Goal: Transaction & Acquisition: Complete application form

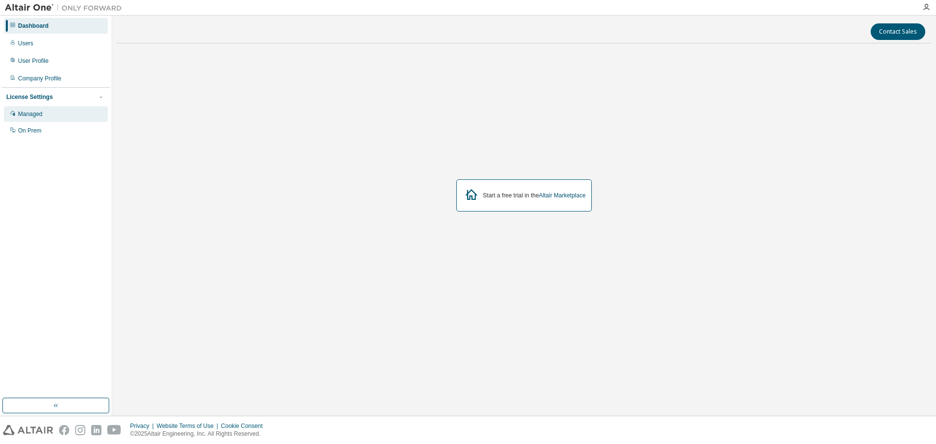
click at [35, 119] on div "Managed" at bounding box center [56, 114] width 104 height 16
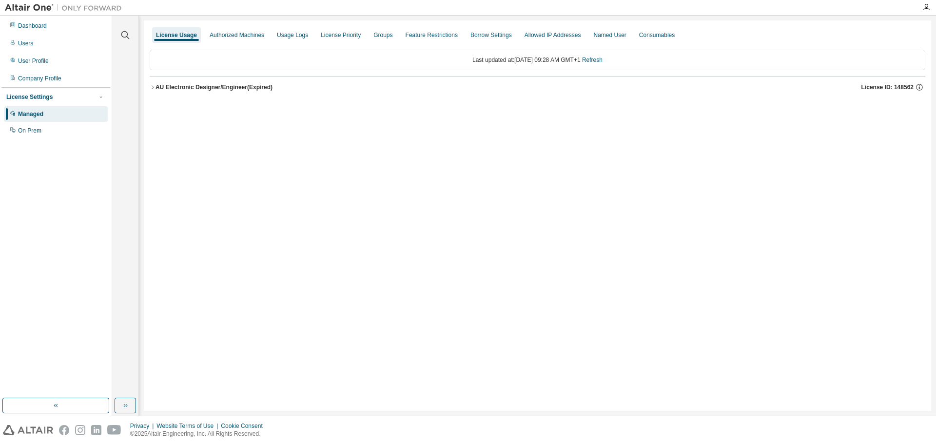
click at [152, 88] on icon "button" at bounding box center [153, 87] width 6 height 6
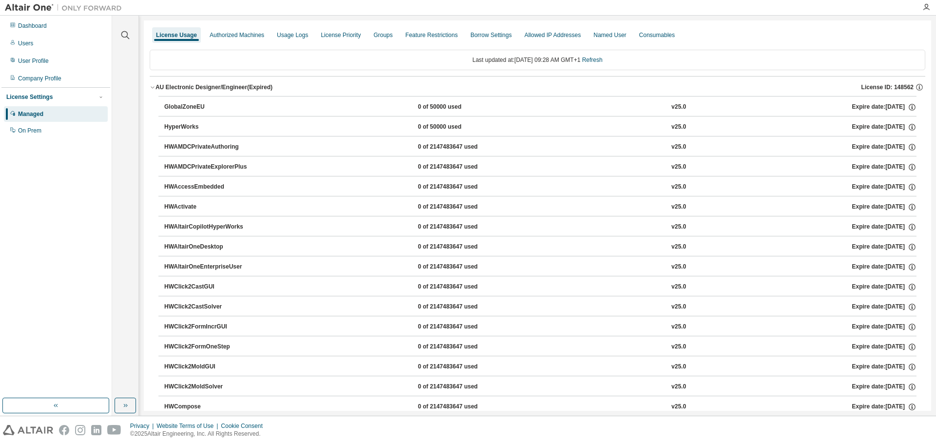
click at [152, 88] on icon "button" at bounding box center [153, 87] width 6 height 6
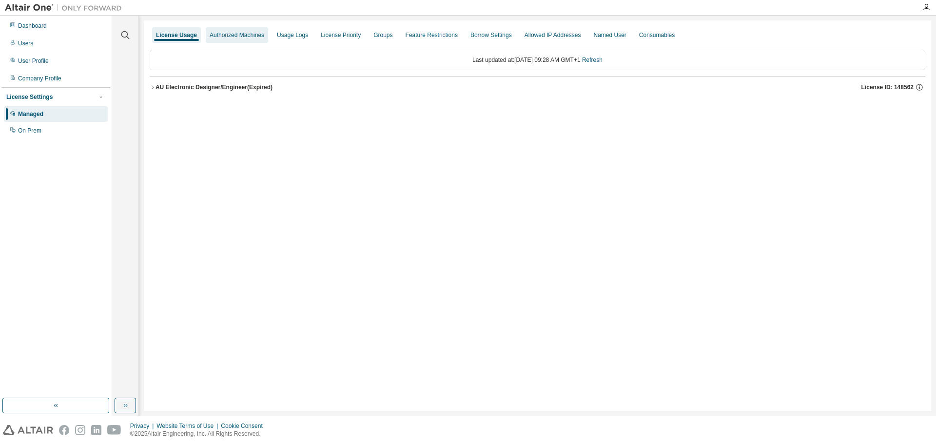
click at [237, 37] on div "Authorized Machines" at bounding box center [237, 35] width 55 height 8
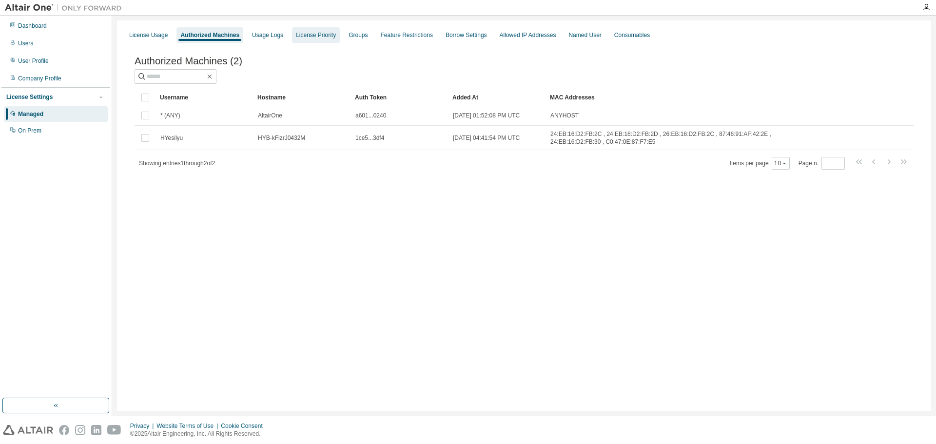
click at [331, 41] on div "License Priority" at bounding box center [316, 35] width 48 height 16
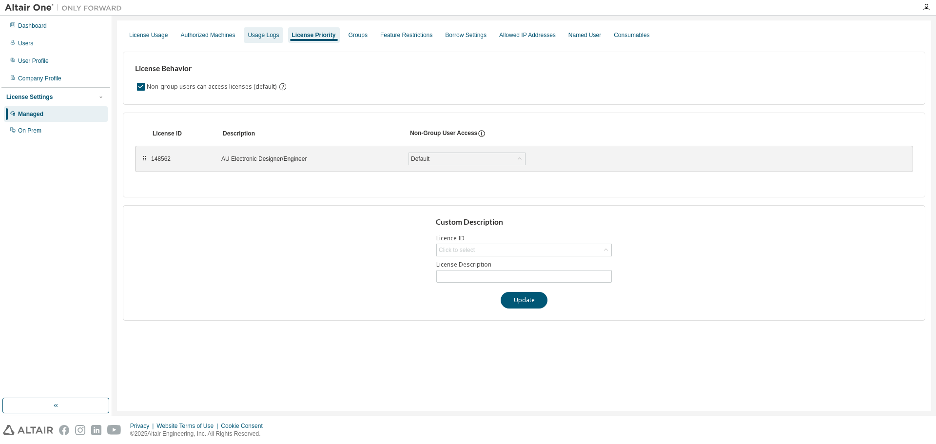
click at [271, 40] on div "Usage Logs" at bounding box center [263, 35] width 39 height 16
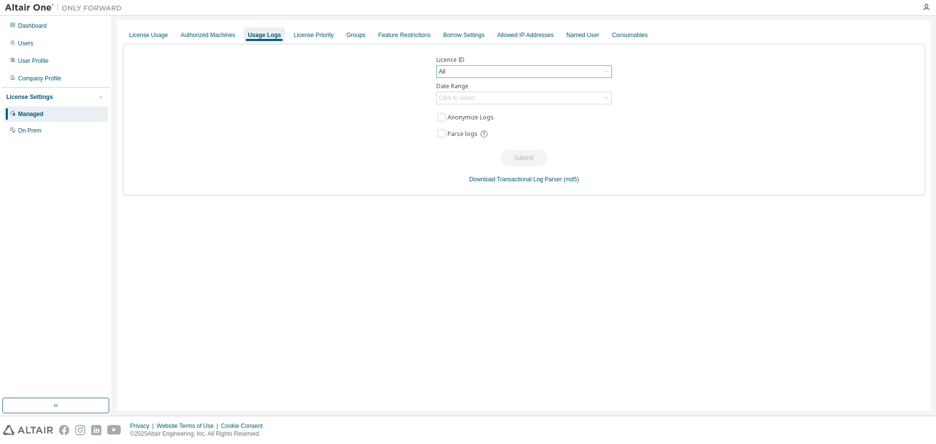
click at [512, 75] on div "All" at bounding box center [524, 72] width 175 height 12
click at [452, 99] on li "All" at bounding box center [523, 99] width 173 height 13
click at [452, 99] on div "Click to select" at bounding box center [457, 98] width 36 height 8
click at [602, 113] on icon "button" at bounding box center [603, 112] width 4 height 4
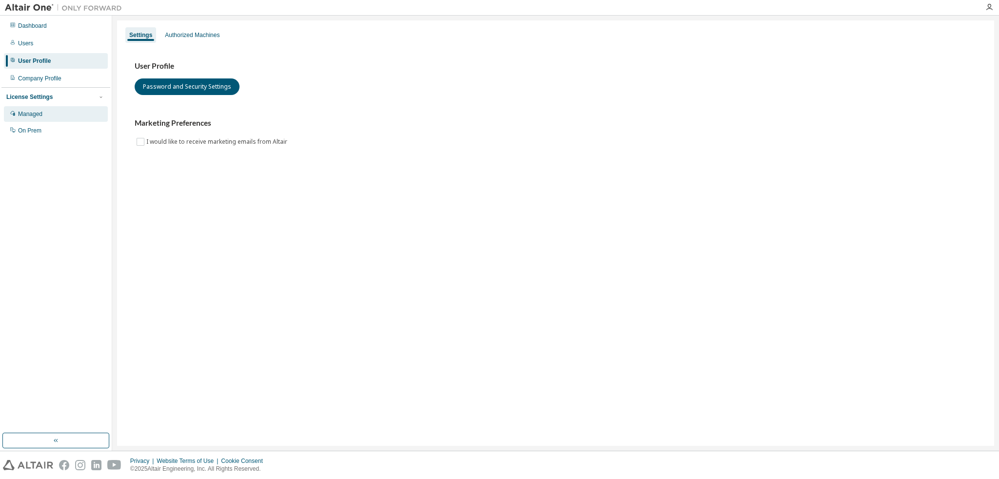
click at [41, 119] on div "Managed" at bounding box center [56, 114] width 104 height 16
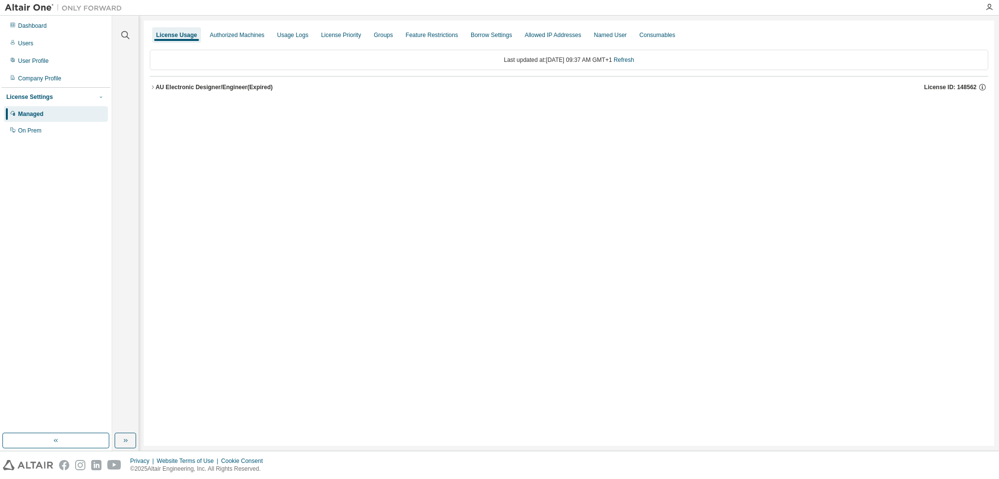
click at [101, 97] on icon "button" at bounding box center [101, 97] width 6 height 6
click at [101, 97] on icon "button" at bounding box center [100, 96] width 2 height 1
click at [284, 39] on div "Usage Logs" at bounding box center [292, 35] width 39 height 16
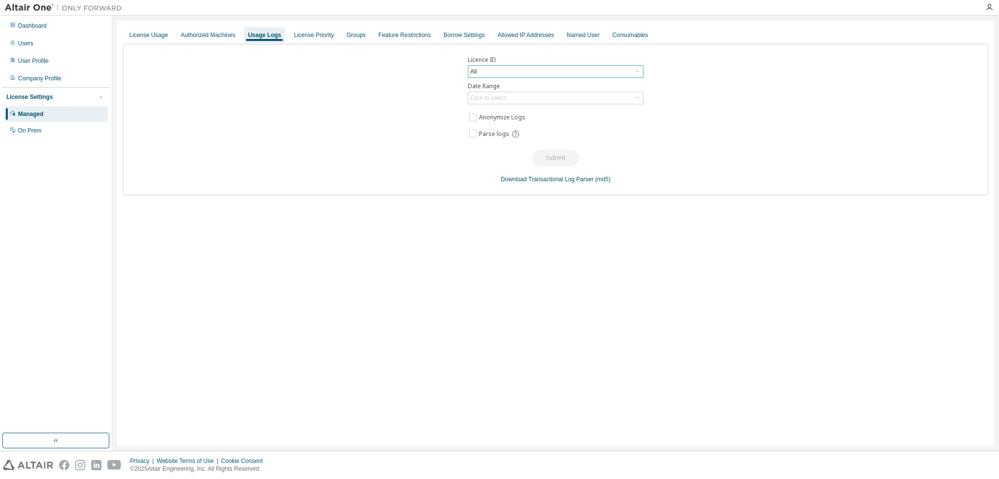
click at [507, 73] on div "All" at bounding box center [555, 72] width 175 height 12
click at [157, 36] on div "License Usage" at bounding box center [148, 35] width 39 height 8
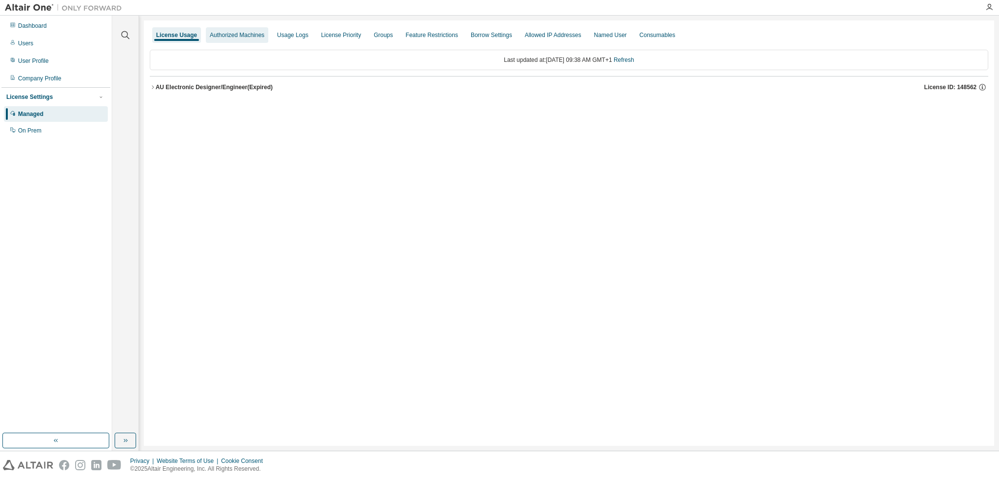
click at [212, 35] on div "Authorized Machines" at bounding box center [237, 35] width 55 height 8
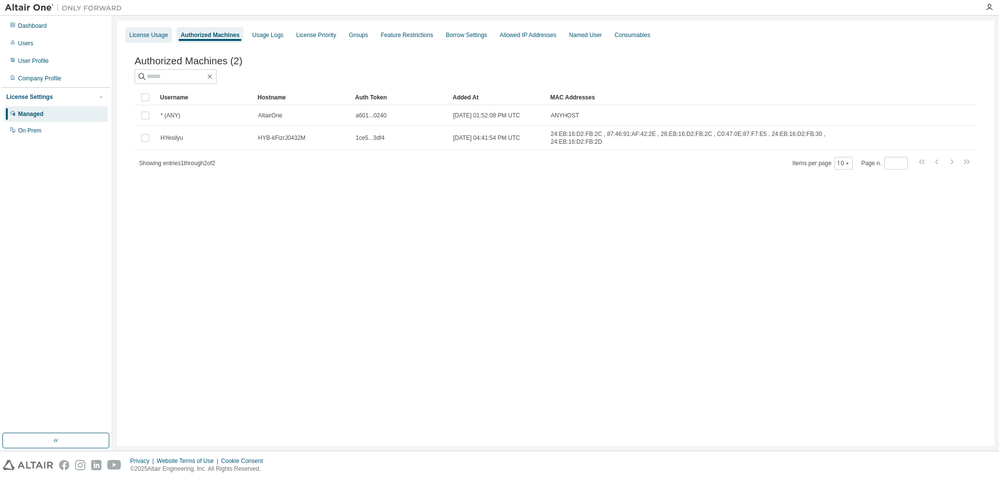
click at [161, 36] on div "License Usage" at bounding box center [148, 35] width 39 height 8
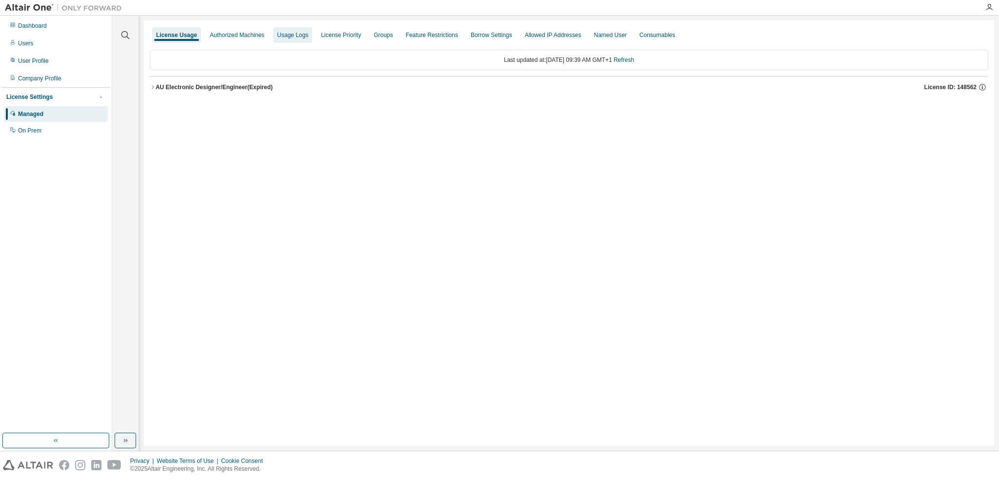
click at [296, 34] on div "Usage Logs" at bounding box center [292, 35] width 31 height 8
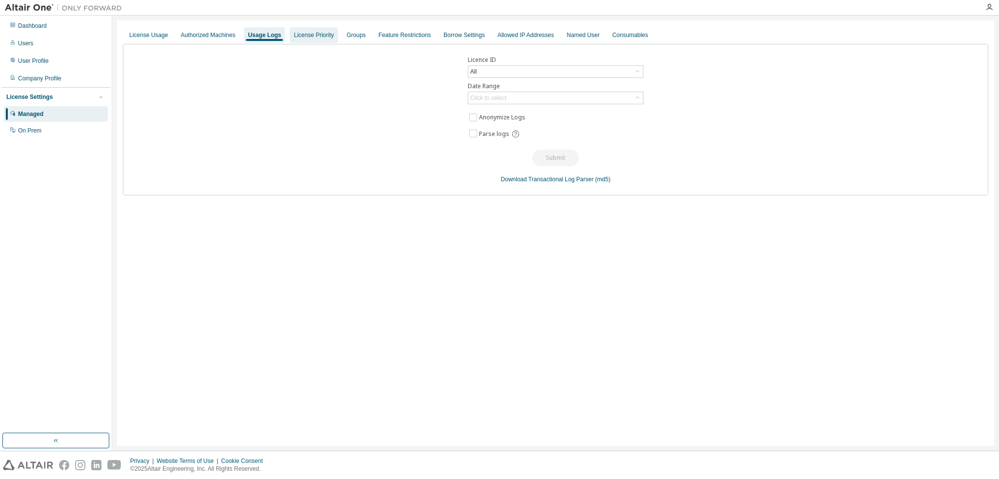
click at [298, 36] on div "License Priority" at bounding box center [314, 35] width 40 height 8
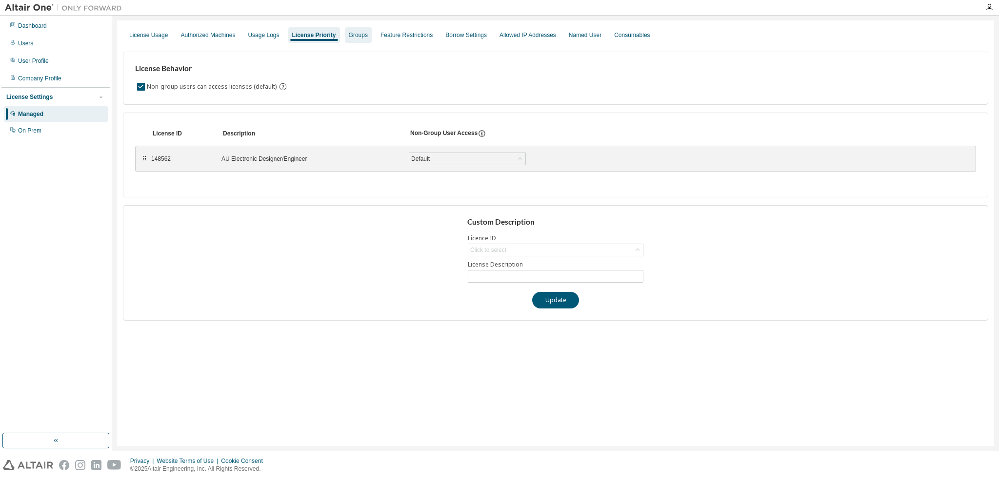
click at [345, 39] on div "Groups" at bounding box center [358, 35] width 27 height 16
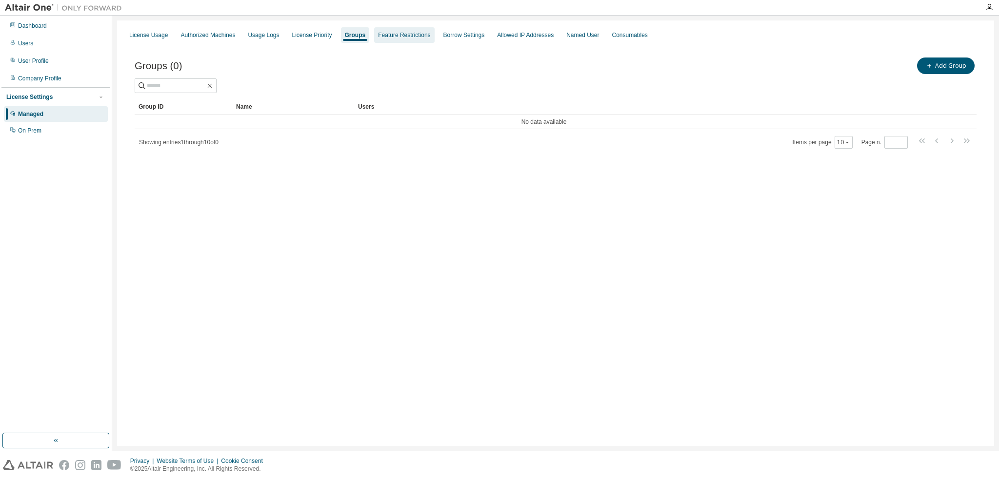
click at [390, 39] on div "Feature Restrictions" at bounding box center [404, 35] width 60 height 16
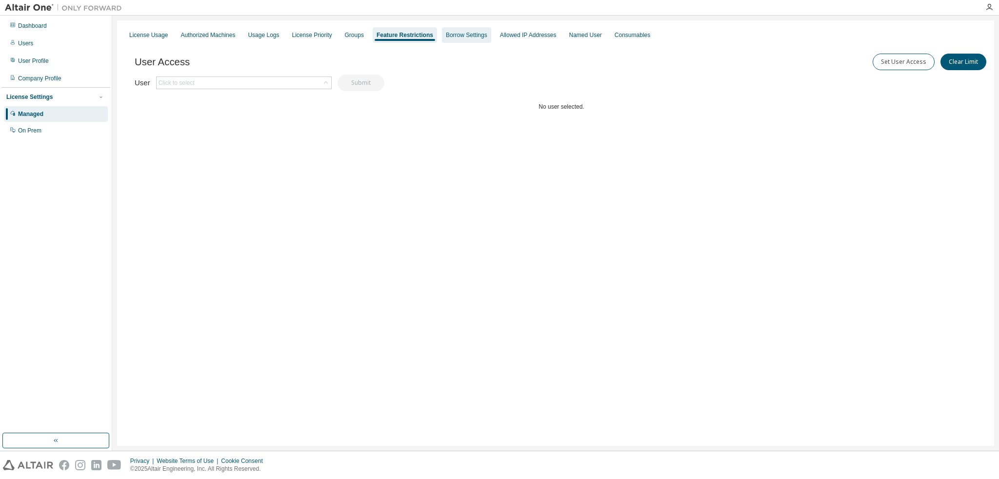
click at [462, 40] on div "Borrow Settings" at bounding box center [466, 35] width 49 height 16
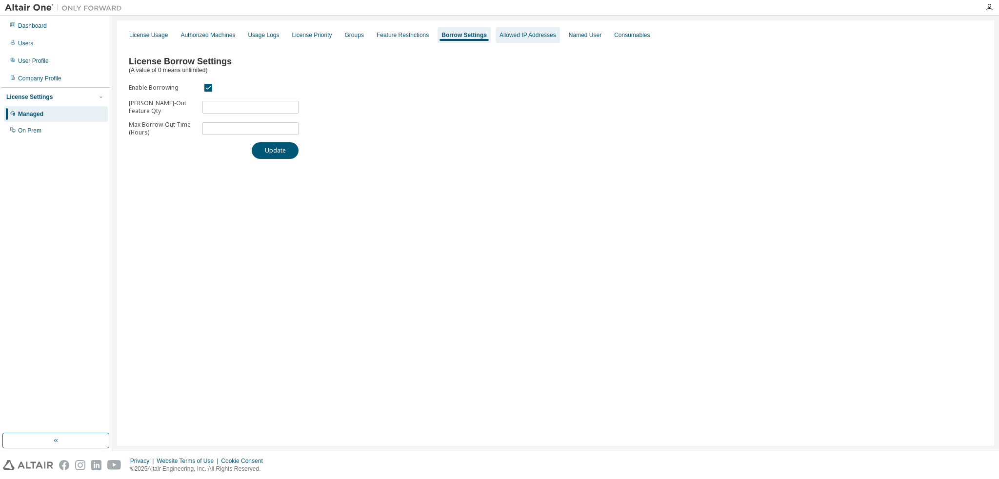
click at [513, 39] on div "Allowed IP Addresses" at bounding box center [527, 35] width 57 height 8
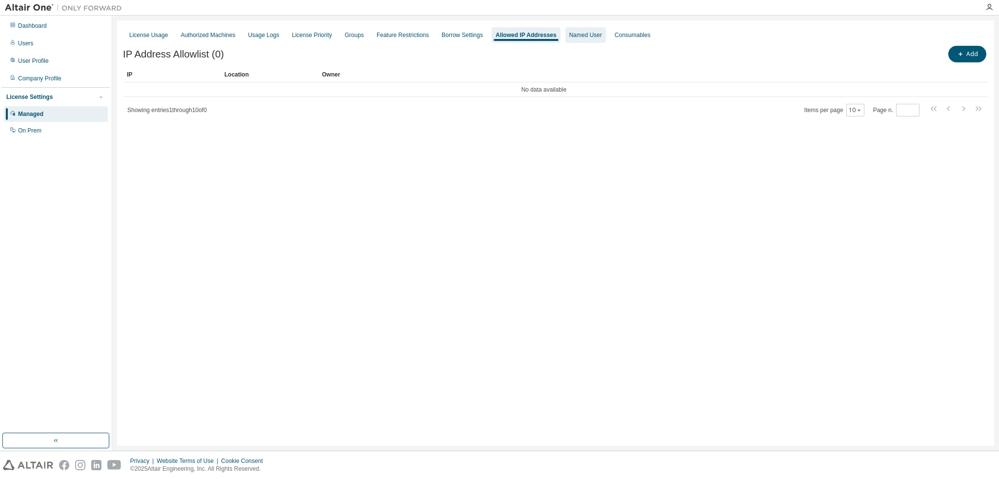
click at [576, 41] on div "Named User" at bounding box center [585, 35] width 40 height 16
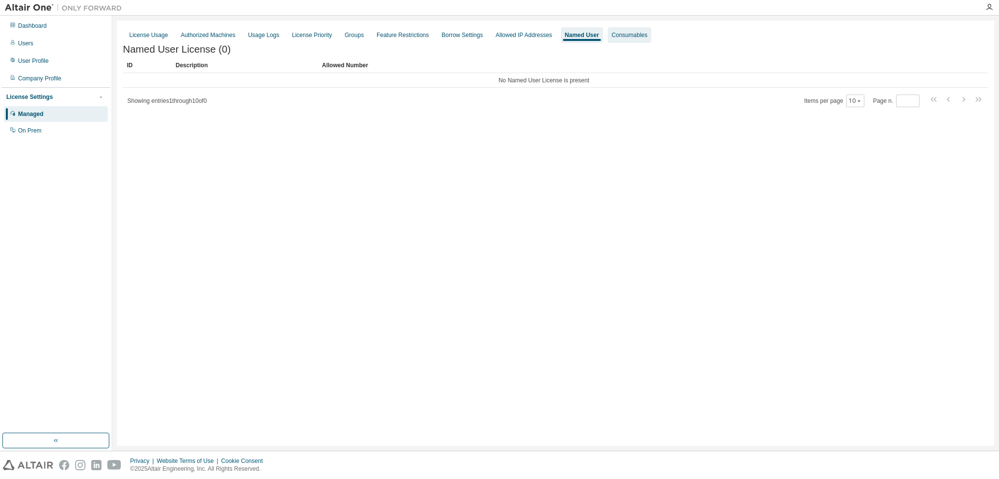
click at [617, 39] on div "Consumables" at bounding box center [630, 35] width 36 height 8
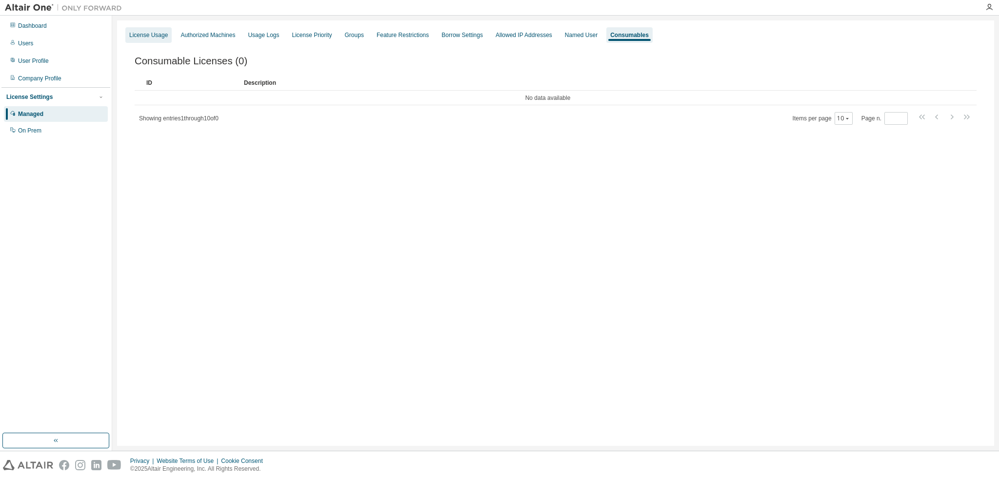
click at [158, 31] on div "License Usage" at bounding box center [148, 35] width 39 height 8
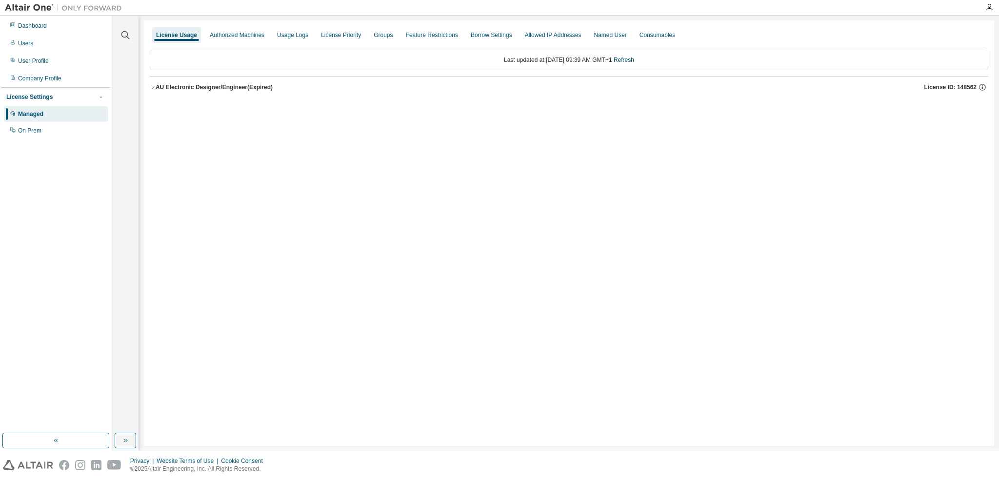
click at [236, 44] on div "Last updated at: Tue 2025-09-02 09:39 AM GMT+1 Refresh AU Electronic Designer/E…" at bounding box center [569, 74] width 838 height 60
click at [237, 42] on div "Authorized Machines" at bounding box center [237, 35] width 62 height 16
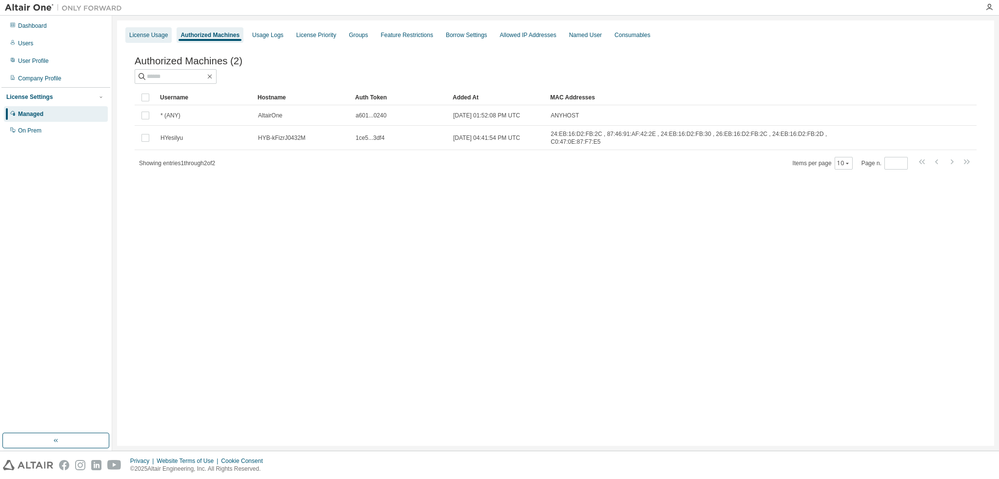
click at [150, 39] on div "License Usage" at bounding box center [148, 35] width 39 height 8
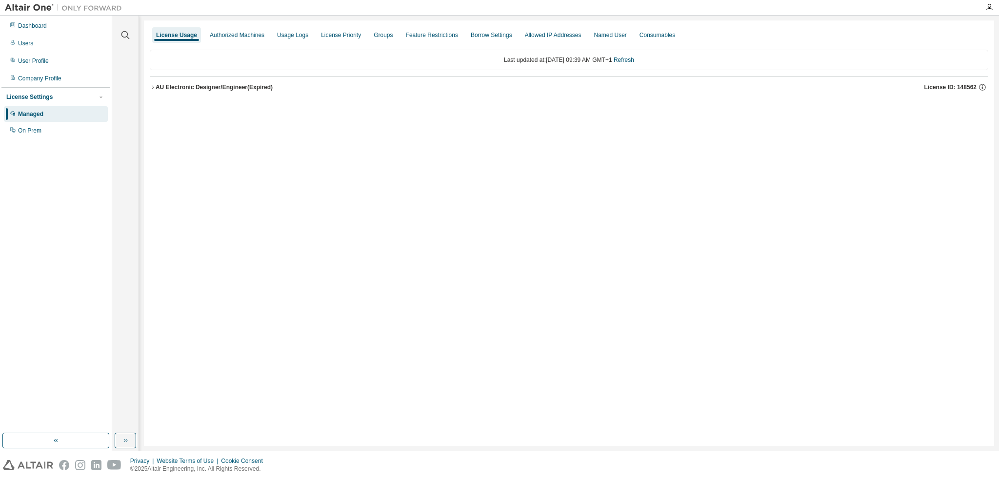
drag, startPoint x: 33, startPoint y: 143, endPoint x: 36, endPoint y: 139, distance: 5.5
click at [34, 141] on div "Dashboard Users User Profile Company Profile License Settings Managed On Prem" at bounding box center [55, 224] width 109 height 415
click at [36, 139] on div "License Settings Managed On Prem" at bounding box center [55, 113] width 109 height 52
click at [36, 137] on div "On Prem" at bounding box center [56, 131] width 104 height 16
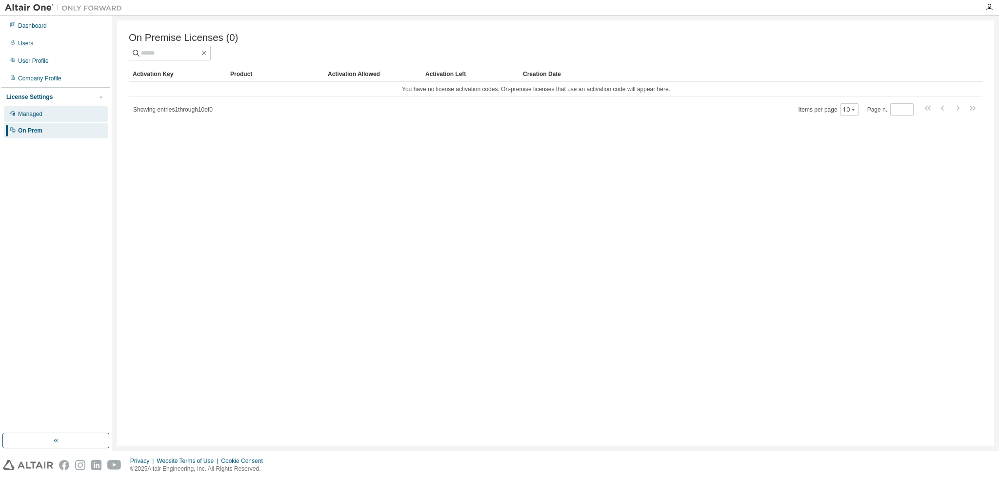
click at [49, 112] on div "Managed" at bounding box center [56, 114] width 104 height 16
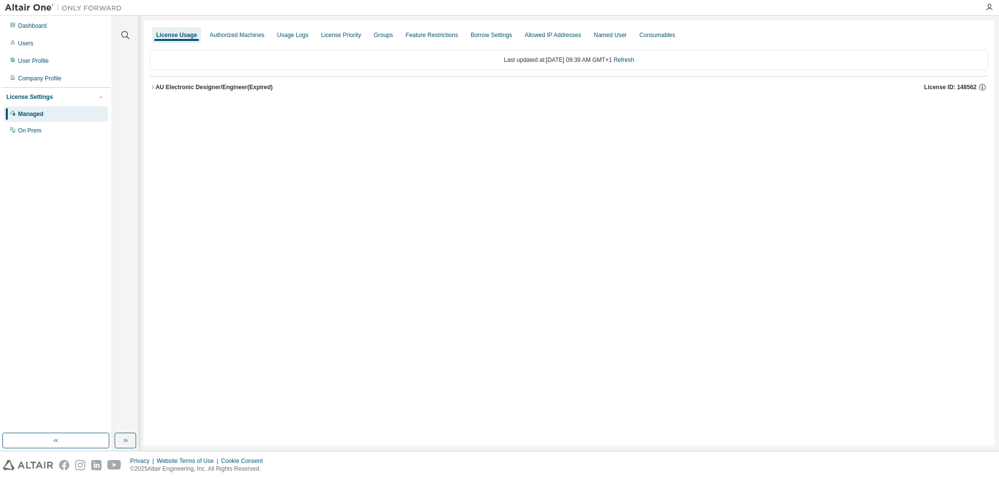
click at [170, 38] on div "License Usage" at bounding box center [176, 35] width 41 height 8
click at [150, 87] on icon "button" at bounding box center [153, 87] width 6 height 6
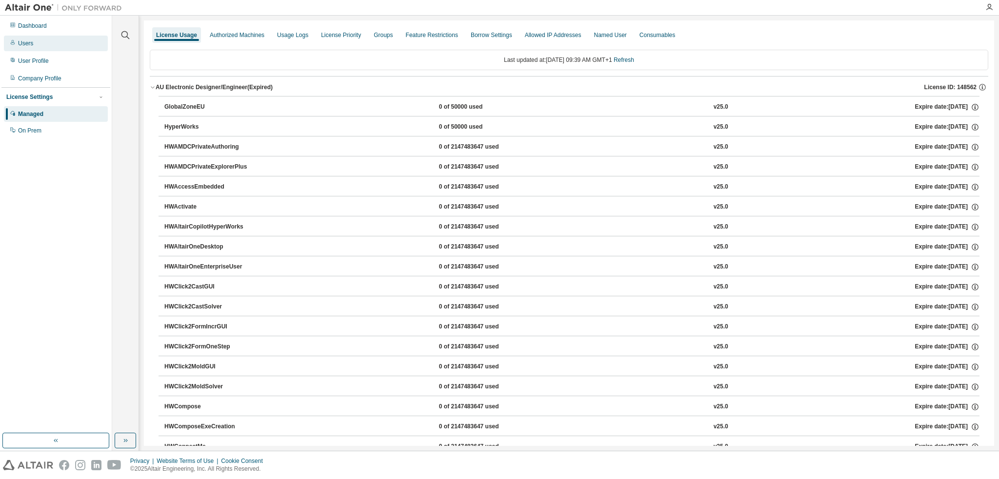
click at [21, 42] on div "Users" at bounding box center [25, 44] width 15 height 8
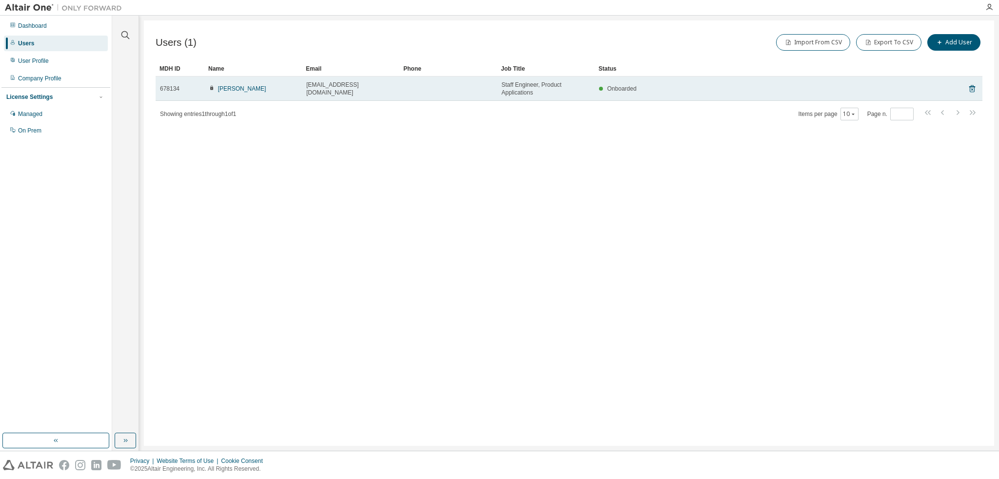
click at [212, 88] on icon at bounding box center [211, 88] width 3 height 4
click at [273, 91] on div "Huseyin Yesilyurt" at bounding box center [253, 89] width 89 height 8
click at [534, 91] on span "Staff Engineer, Product Applications" at bounding box center [545, 89] width 89 height 16
click at [633, 89] on span "Onboarded" at bounding box center [621, 88] width 29 height 7
click at [534, 86] on span "Staff Engineer, Product Applications" at bounding box center [545, 89] width 89 height 16
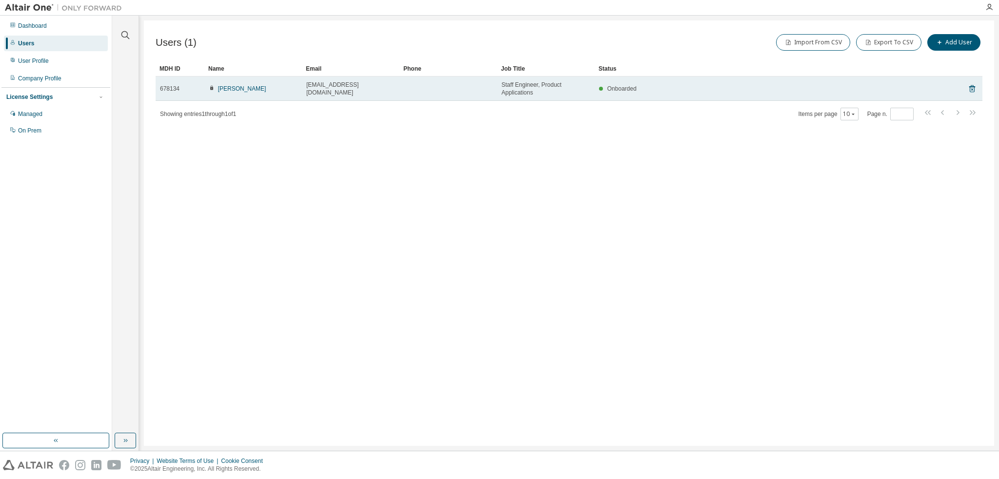
click at [360, 89] on span "[EMAIL_ADDRESS][DOMAIN_NAME]" at bounding box center [350, 89] width 89 height 16
click at [859, 88] on div "Onboarded" at bounding box center [765, 89] width 332 height 8
click at [856, 89] on div "Onboarded" at bounding box center [765, 89] width 332 height 8
drag, startPoint x: 673, startPoint y: 84, endPoint x: 658, endPoint y: 87, distance: 15.5
click at [664, 85] on td "Onboarded" at bounding box center [764, 89] width 341 height 24
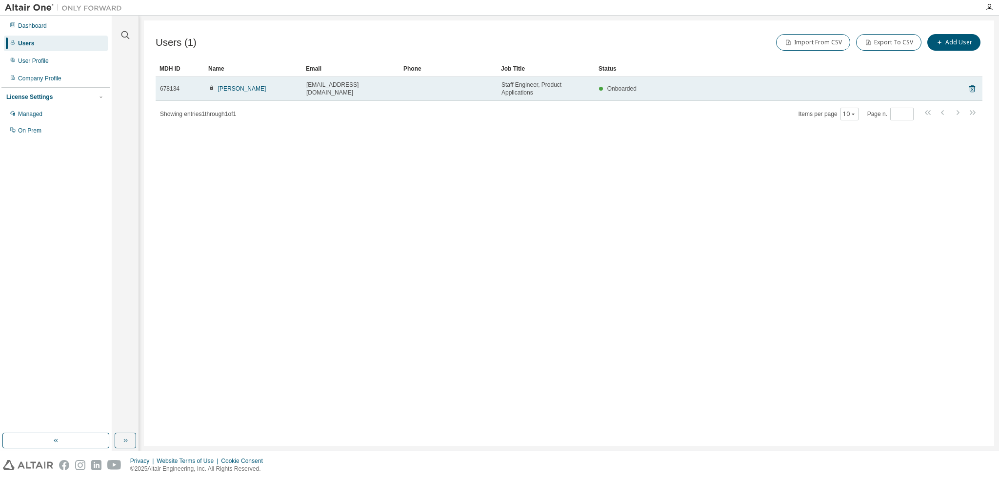
click at [168, 90] on span "678134" at bounding box center [170, 89] width 20 height 8
click at [972, 89] on icon at bounding box center [972, 89] width 9 height 12
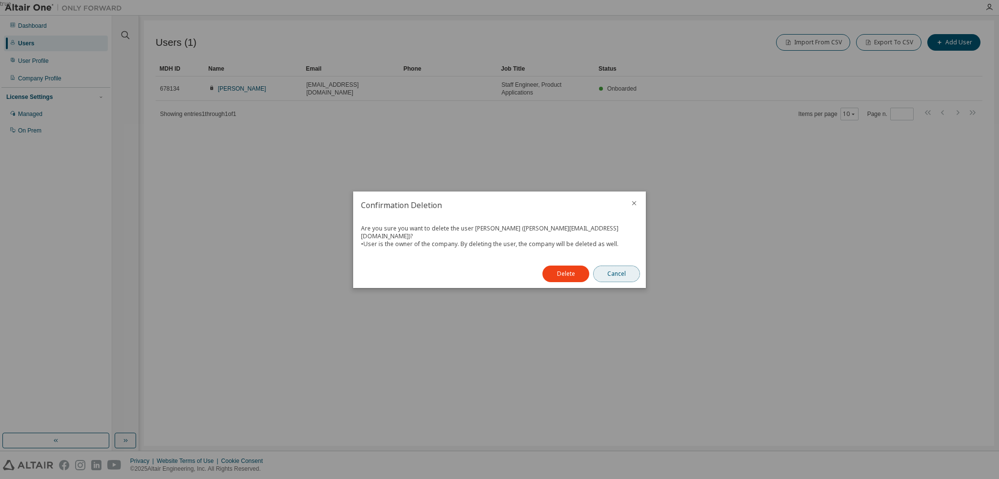
click at [616, 267] on button "Cancel" at bounding box center [616, 274] width 47 height 17
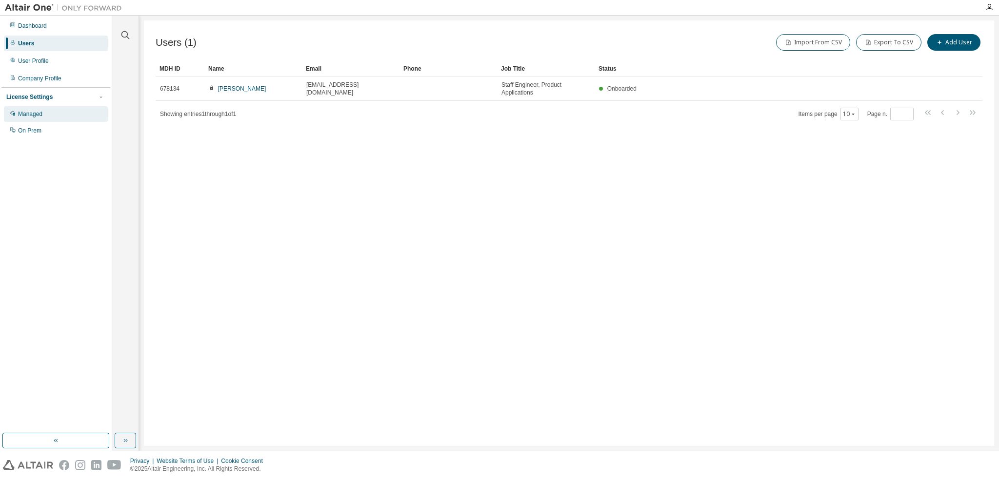
click at [25, 116] on div "Managed" at bounding box center [30, 114] width 24 height 8
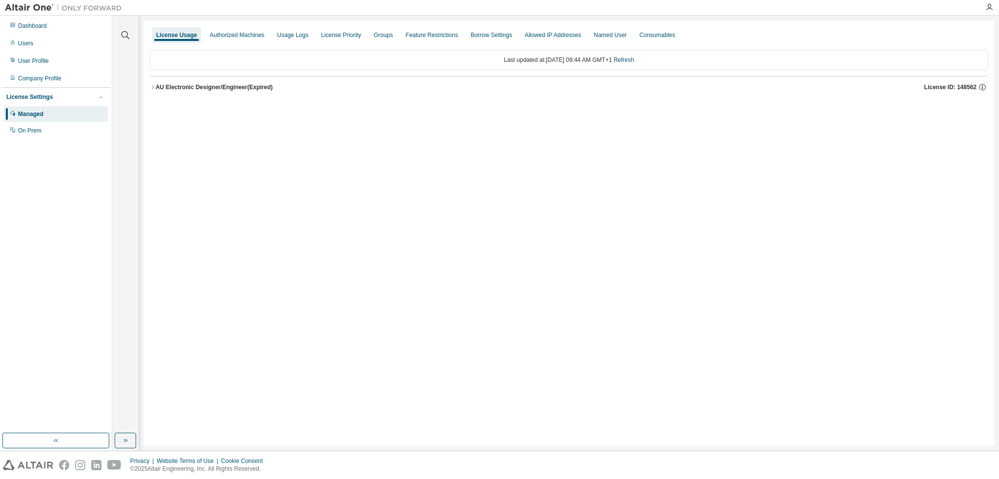
click at [153, 87] on icon "button" at bounding box center [153, 87] width 6 height 6
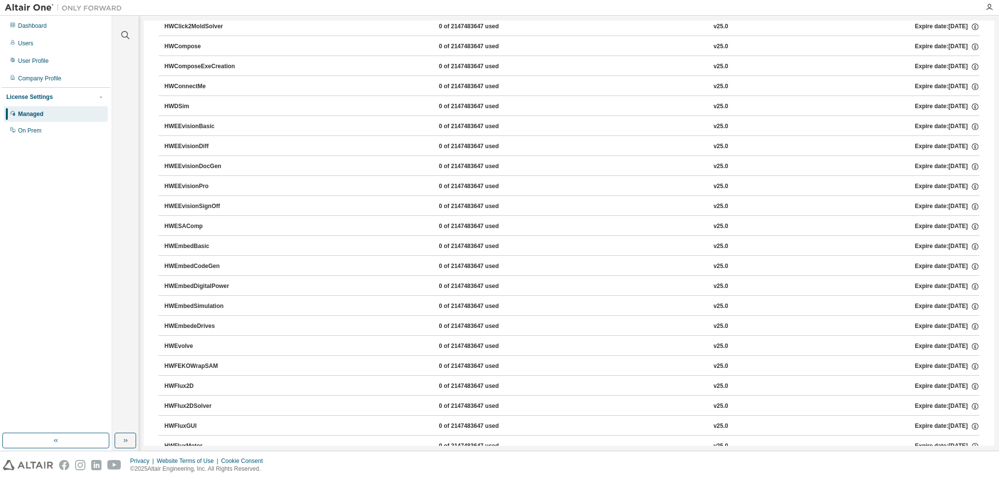
scroll to position [439, 0]
click at [205, 247] on div "HWEmbedeDrives" at bounding box center [208, 248] width 88 height 9
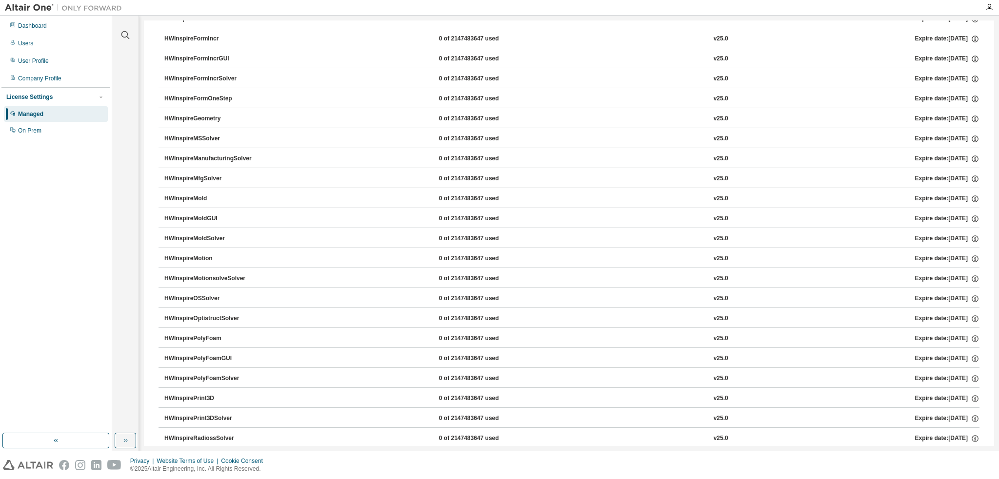
scroll to position [1684, 0]
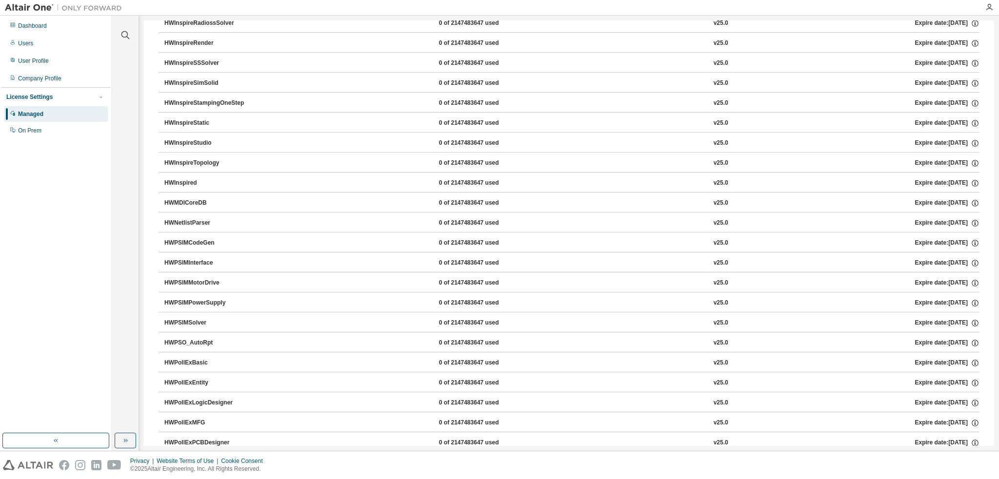
click at [209, 299] on div "HWPSIMPowerSupply" at bounding box center [208, 303] width 88 height 9
click at [190, 299] on div "HWPSIMPowerSupply" at bounding box center [208, 303] width 88 height 9
click at [460, 299] on div "0 of 2147483647 used" at bounding box center [483, 303] width 88 height 9
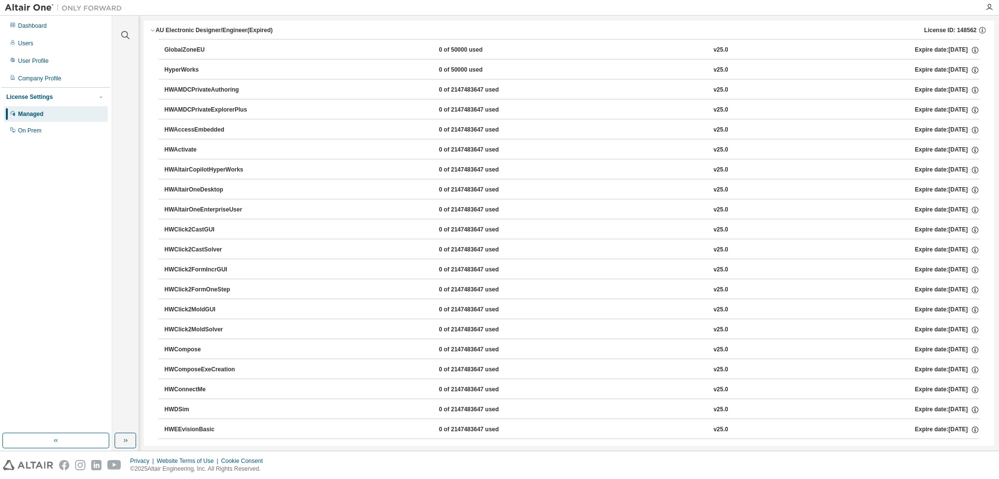
scroll to position [0, 0]
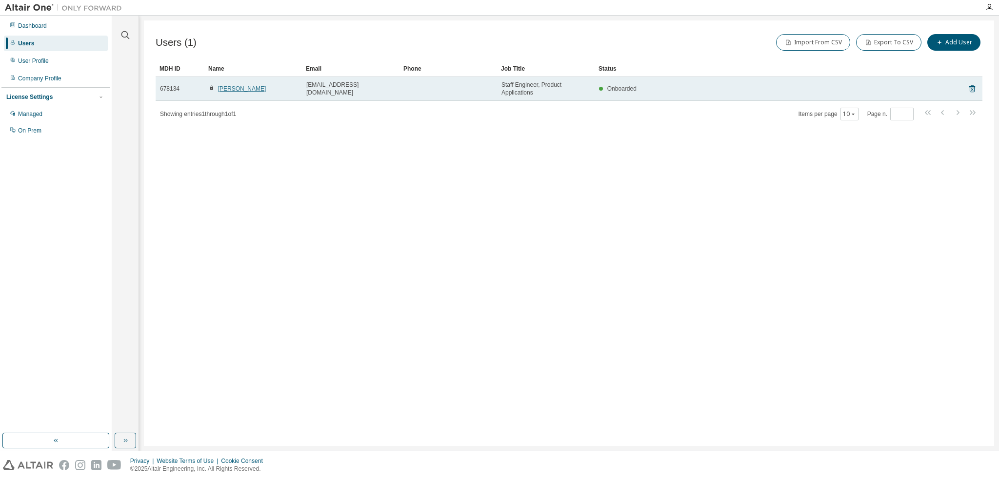
click at [250, 87] on link "Huseyin Yesilyurt" at bounding box center [242, 88] width 48 height 7
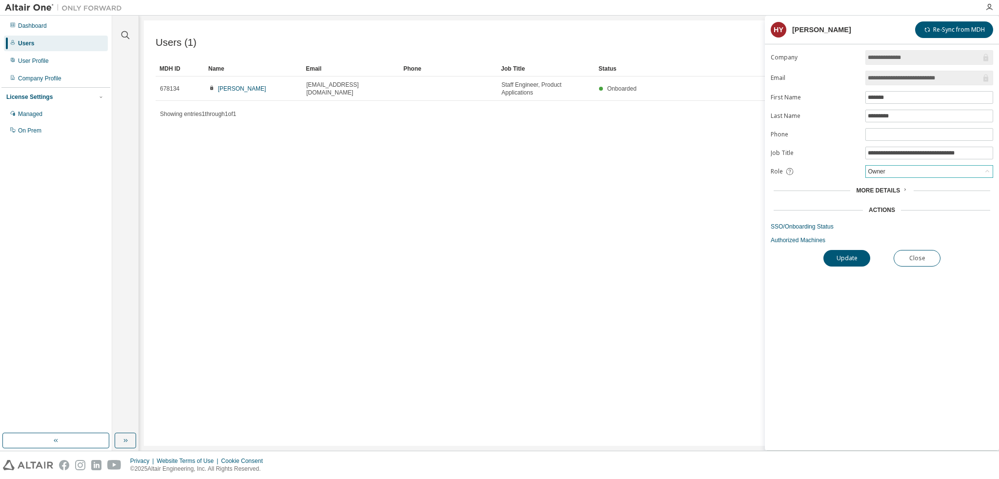
click at [875, 171] on div "Owner" at bounding box center [876, 171] width 20 height 11
click at [885, 210] on li "User" at bounding box center [928, 208] width 125 height 13
drag, startPoint x: 852, startPoint y: 255, endPoint x: 809, endPoint y: 273, distance: 46.8
click at [810, 273] on div "**********" at bounding box center [882, 250] width 234 height 400
click at [798, 226] on link "SSO/Onboarding Status" at bounding box center [882, 227] width 222 height 8
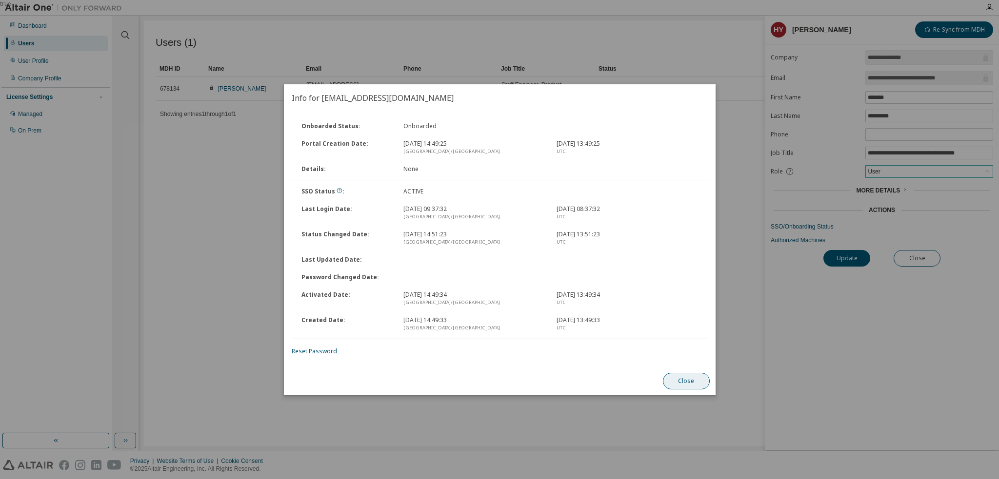
click at [685, 383] on button "Close" at bounding box center [685, 381] width 47 height 17
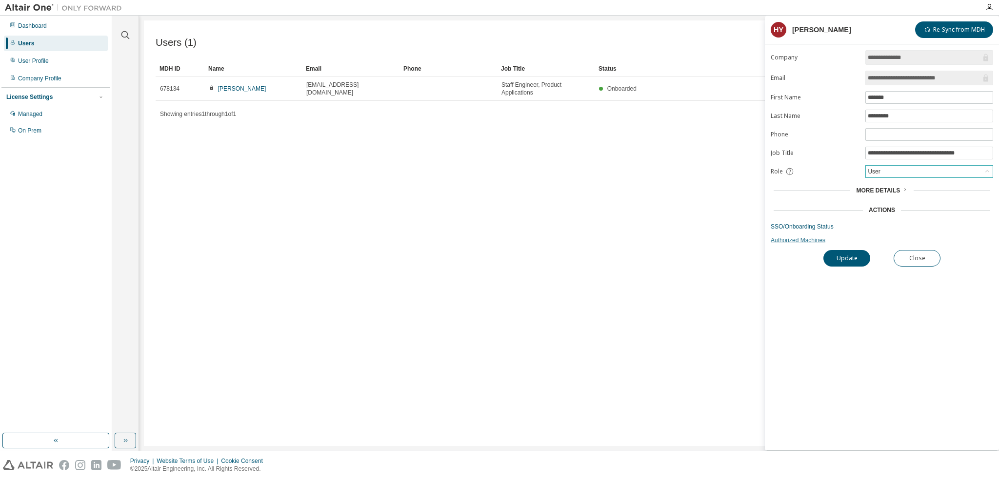
click at [813, 241] on link "Authorized Machines" at bounding box center [882, 241] width 222 height 8
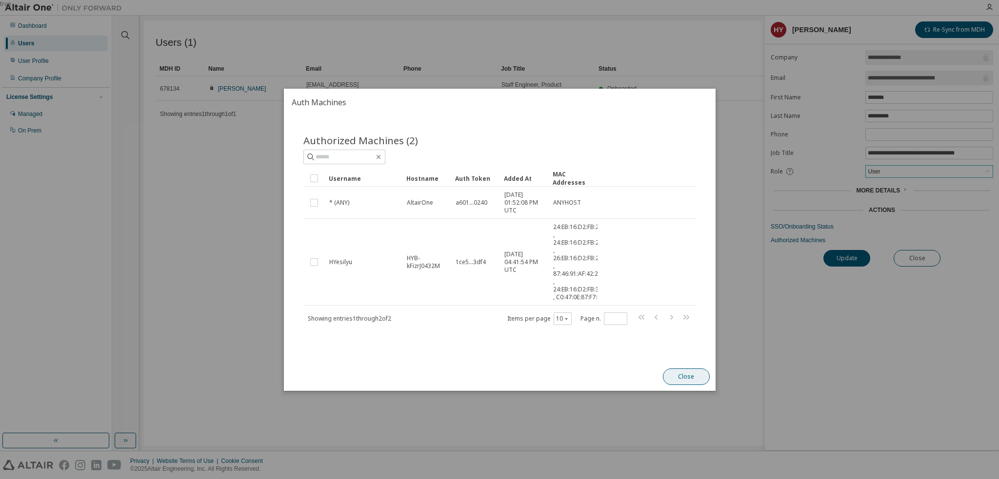
click at [693, 382] on button "Close" at bounding box center [685, 377] width 47 height 17
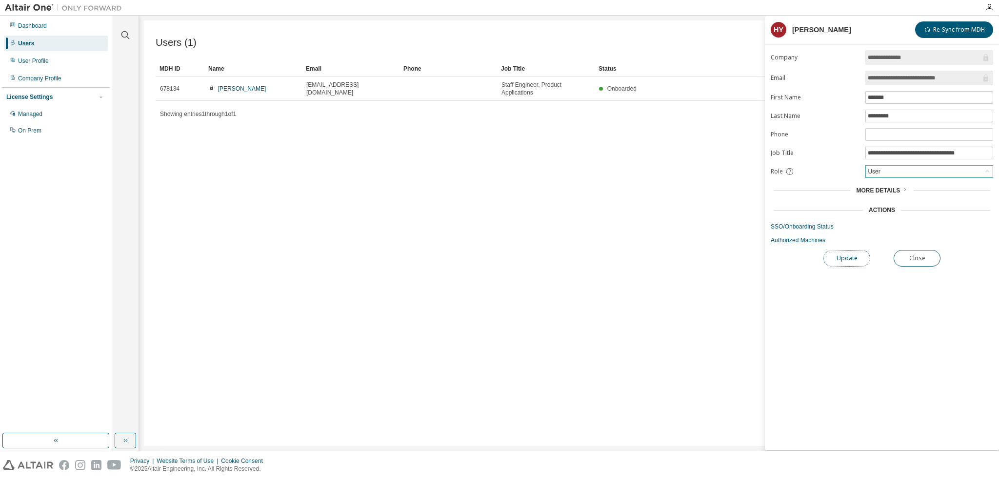
click at [842, 257] on button "Update" at bounding box center [846, 258] width 47 height 17
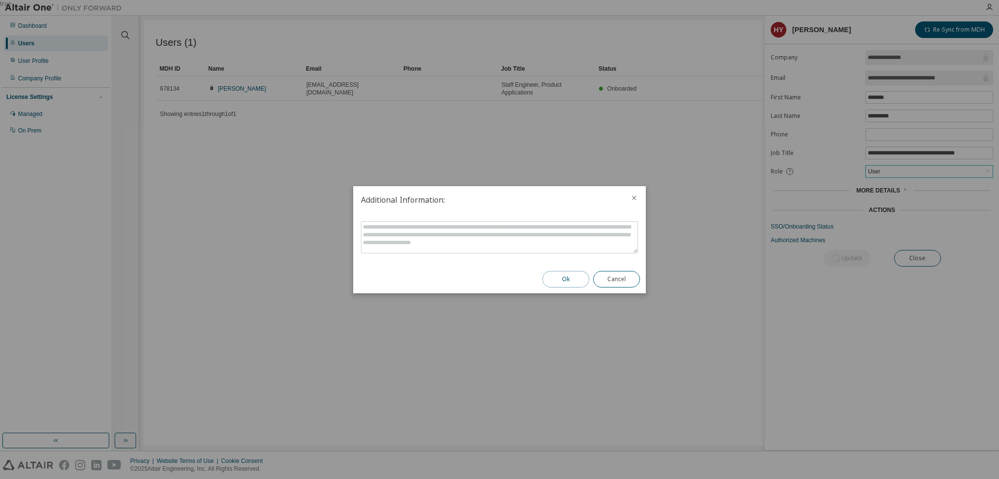
click at [559, 274] on button "Ok" at bounding box center [565, 279] width 47 height 17
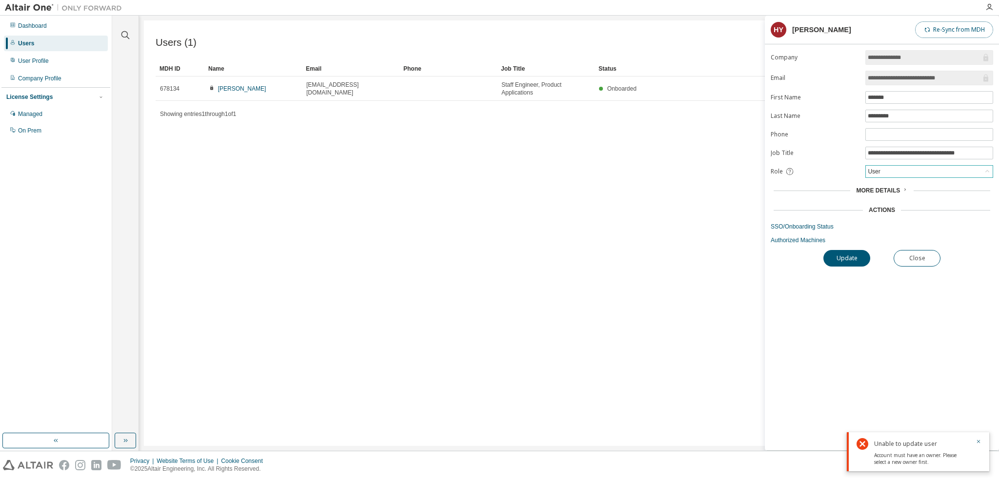
click at [930, 33] on span "button" at bounding box center [927, 30] width 8 height 8
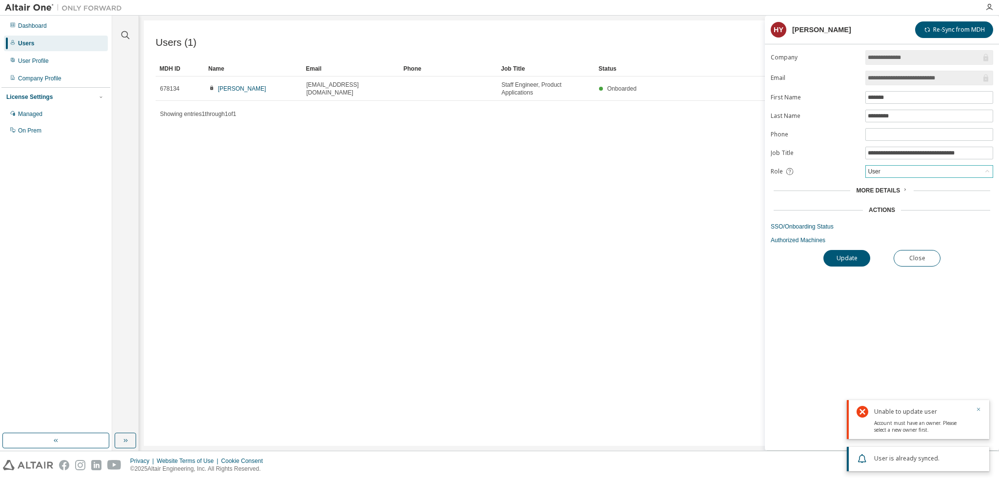
click at [976, 410] on icon "button" at bounding box center [978, 410] width 6 height 6
click at [904, 191] on icon at bounding box center [905, 190] width 6 height 6
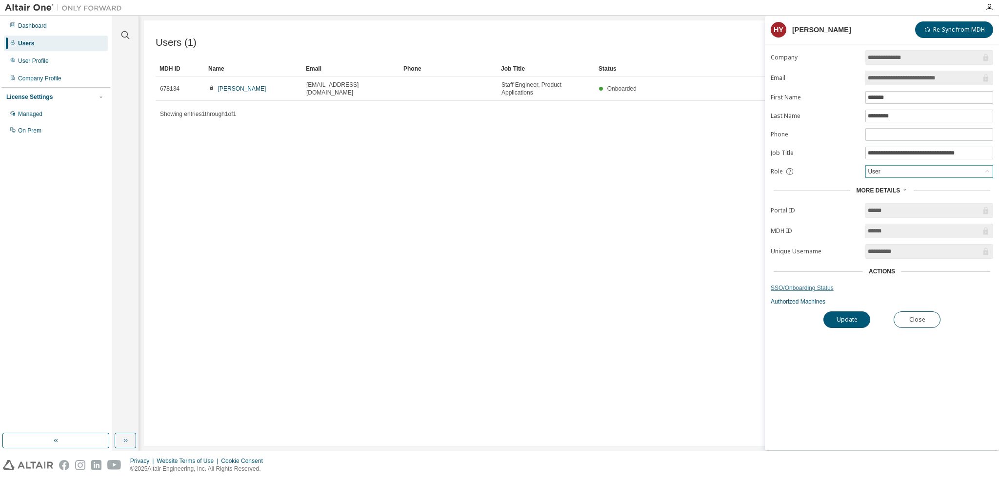
click at [806, 286] on link "SSO/Onboarding Status" at bounding box center [882, 288] width 222 height 8
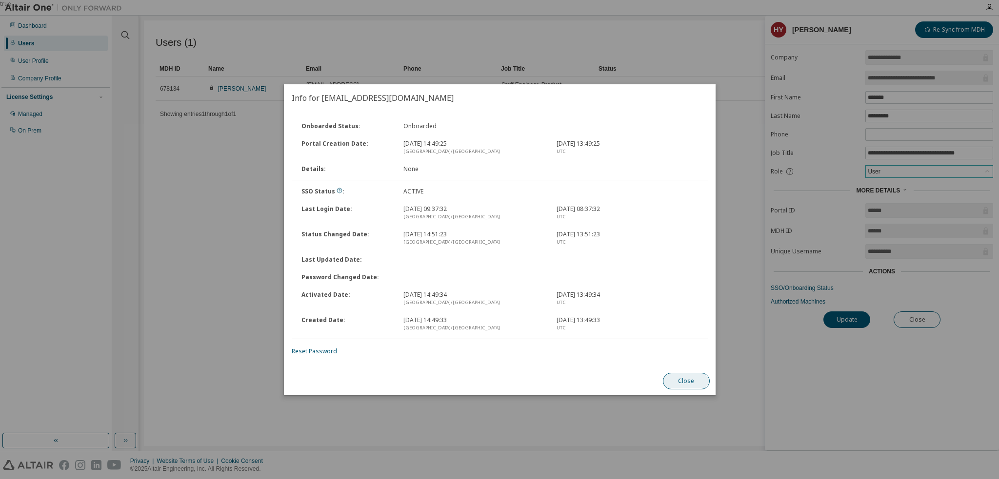
click at [674, 382] on button "Close" at bounding box center [685, 381] width 47 height 17
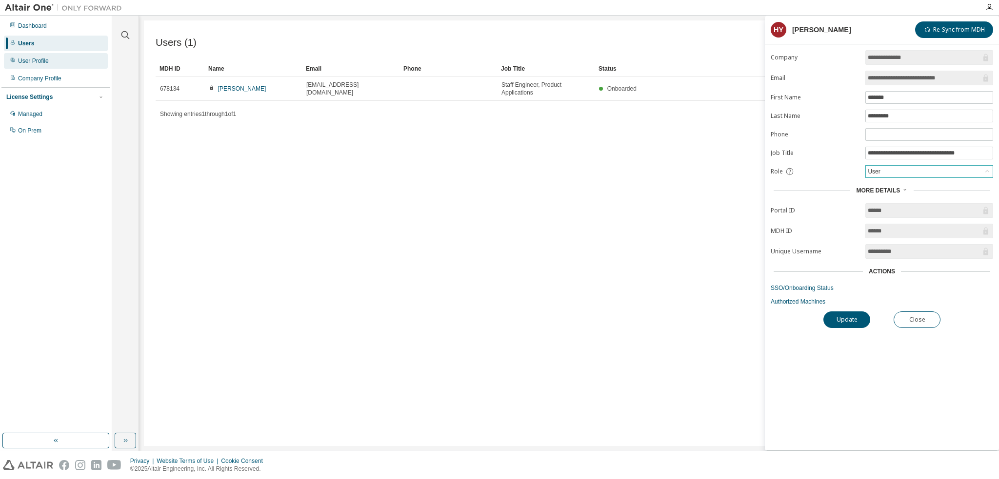
click at [30, 65] on div "User Profile" at bounding box center [56, 61] width 104 height 16
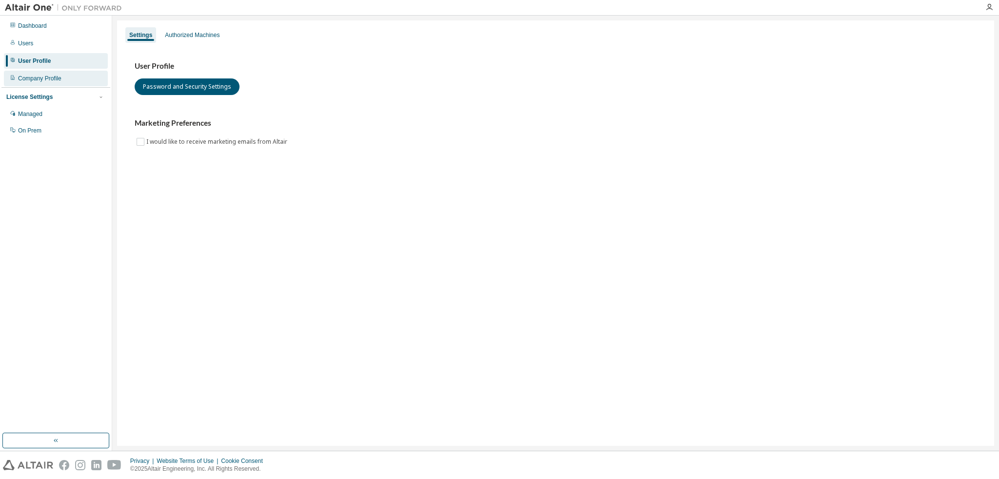
click at [60, 83] on div "Company Profile" at bounding box center [56, 79] width 104 height 16
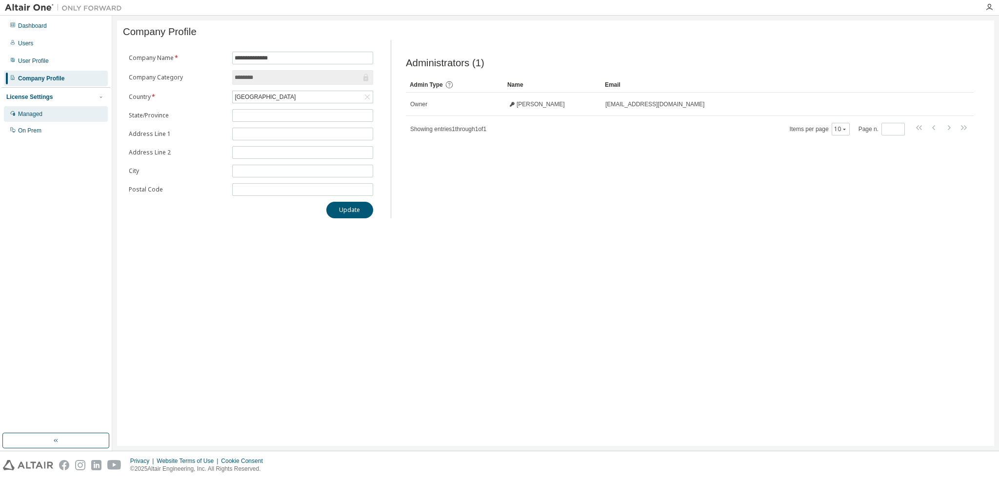
click at [35, 114] on div "Managed" at bounding box center [30, 114] width 24 height 8
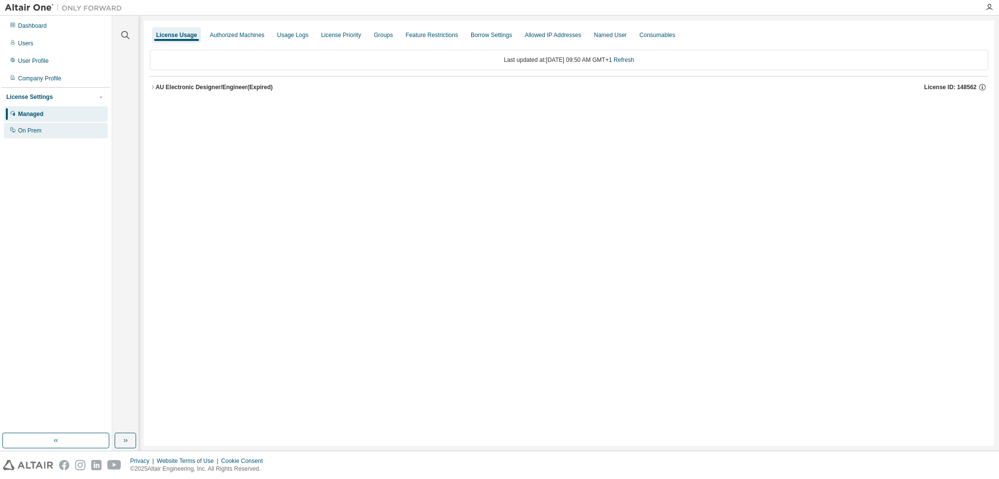
click at [35, 133] on div "On Prem" at bounding box center [29, 131] width 23 height 8
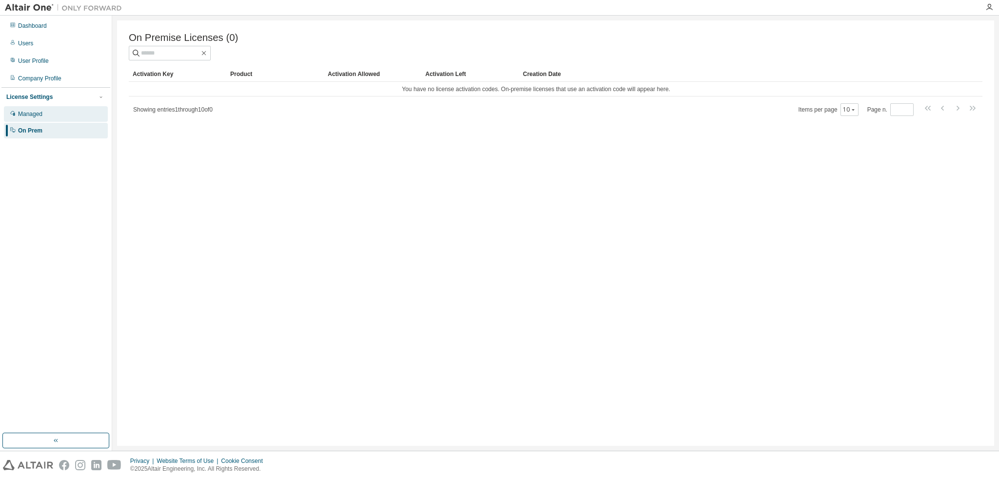
click at [38, 117] on div "Managed" at bounding box center [30, 114] width 24 height 8
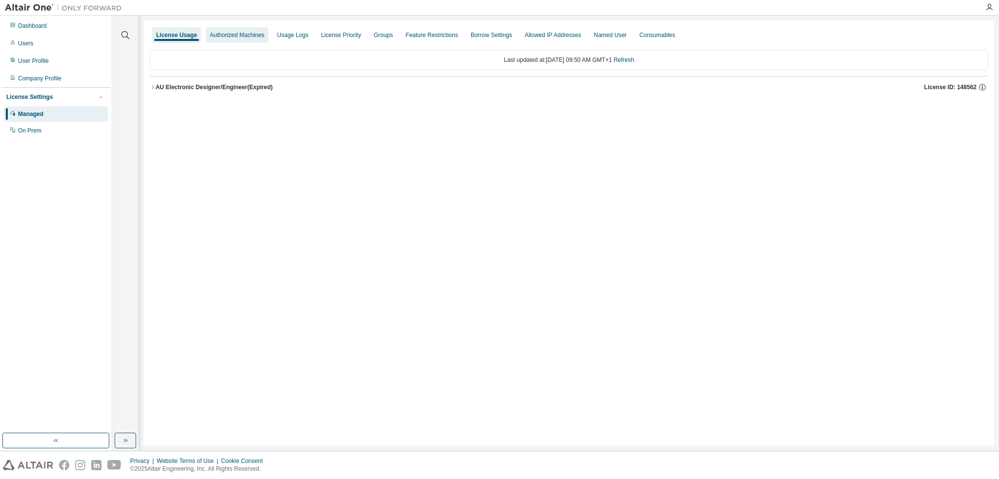
click at [227, 39] on div "Authorized Machines" at bounding box center [237, 35] width 55 height 8
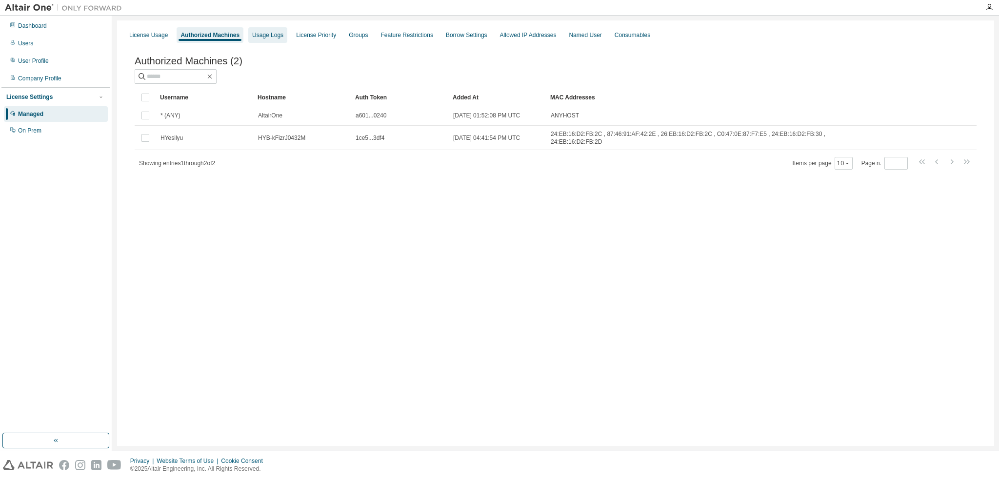
click at [274, 41] on div "Usage Logs" at bounding box center [267, 35] width 39 height 16
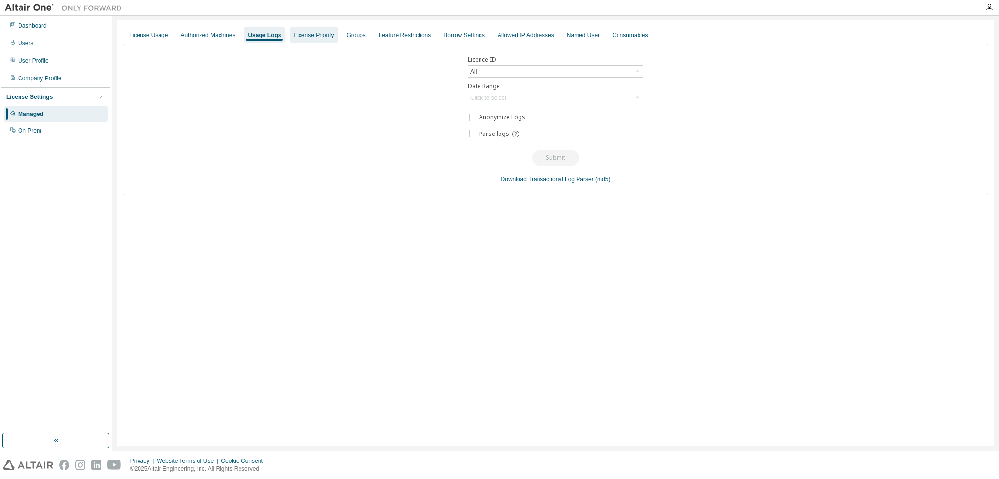
click at [300, 36] on div "License Priority" at bounding box center [314, 35] width 40 height 8
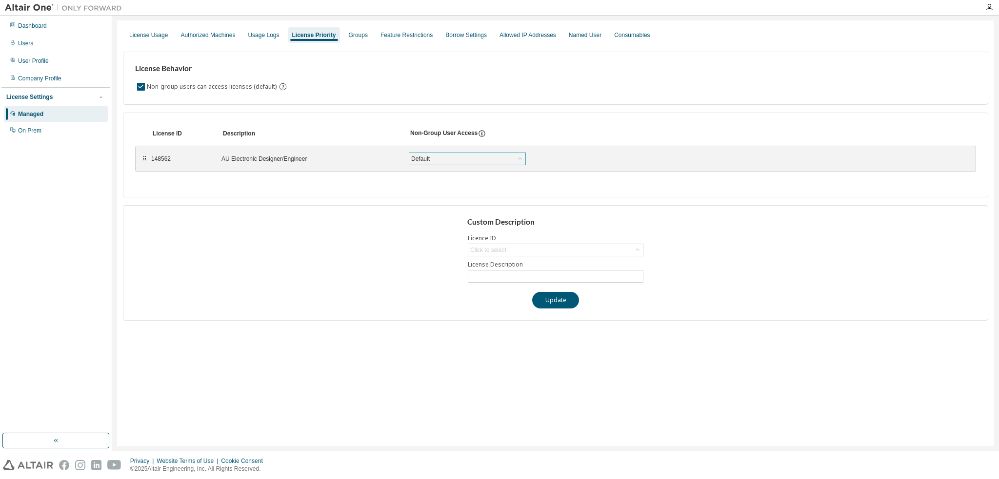
click at [441, 160] on div "Default" at bounding box center [467, 159] width 116 height 12
click at [357, 42] on div "Groups" at bounding box center [358, 35] width 27 height 16
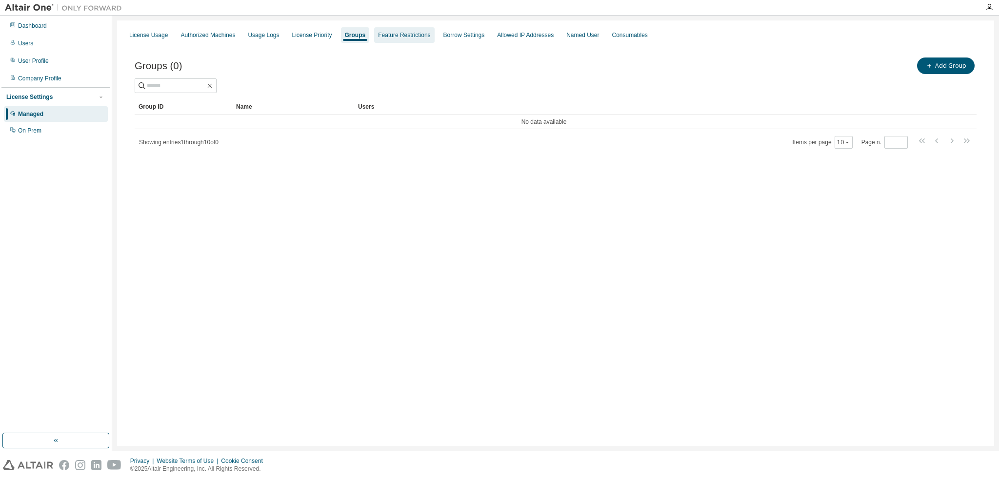
click at [414, 41] on div "Feature Restrictions" at bounding box center [404, 35] width 60 height 16
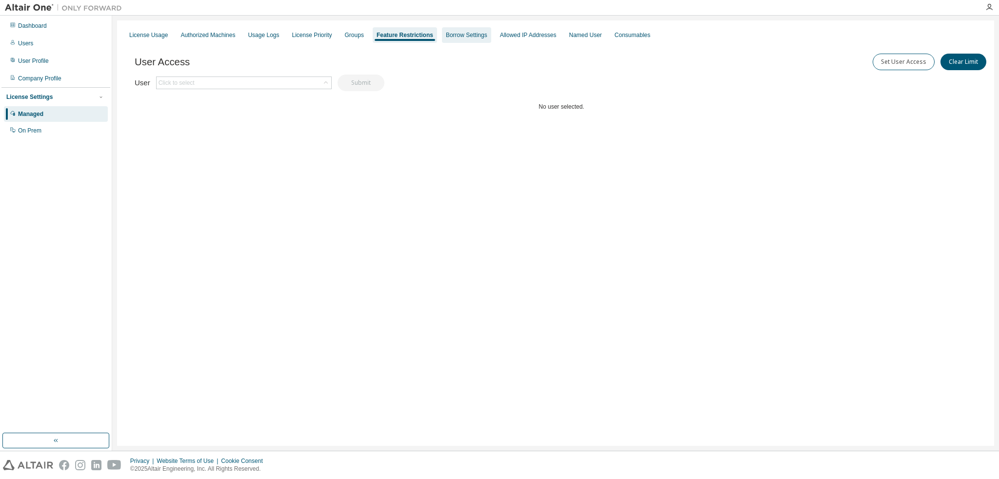
click at [452, 40] on div "Borrow Settings" at bounding box center [466, 35] width 49 height 16
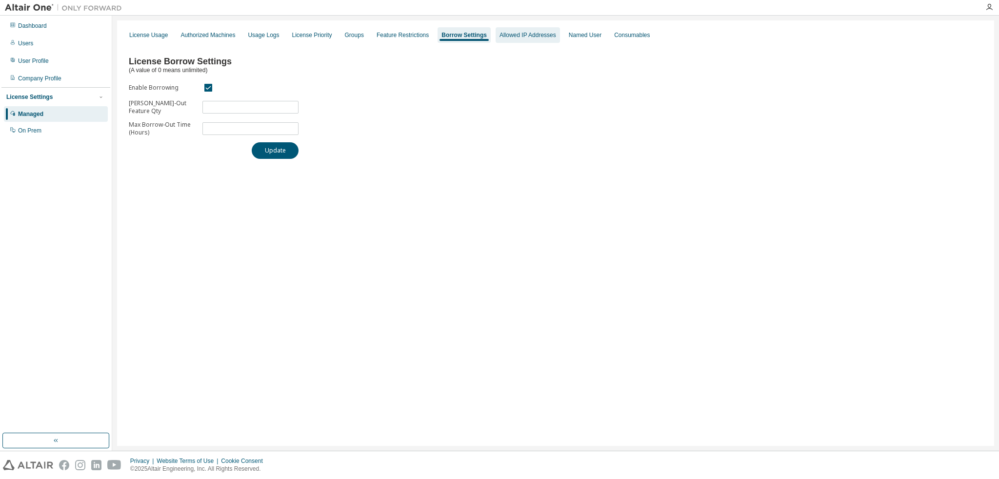
click at [522, 40] on div "Allowed IP Addresses" at bounding box center [527, 35] width 64 height 16
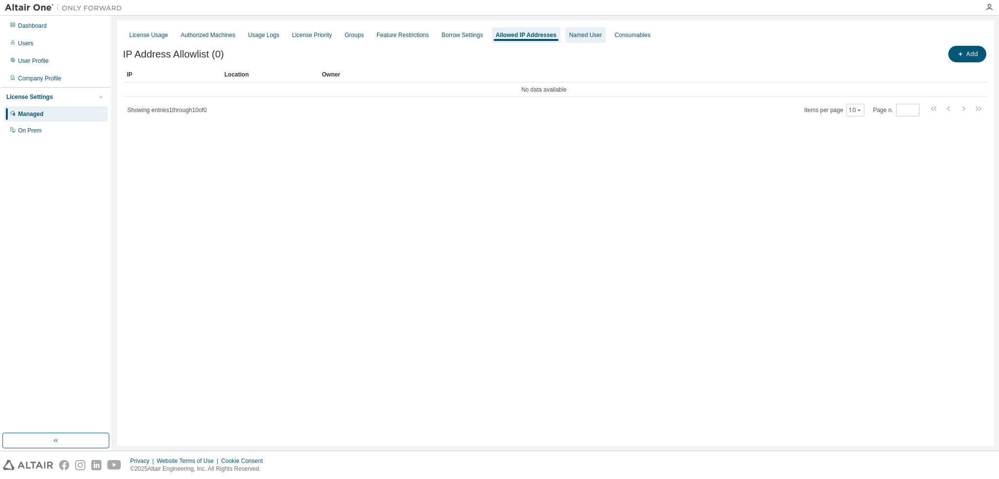
click at [592, 41] on div "Named User" at bounding box center [585, 35] width 40 height 16
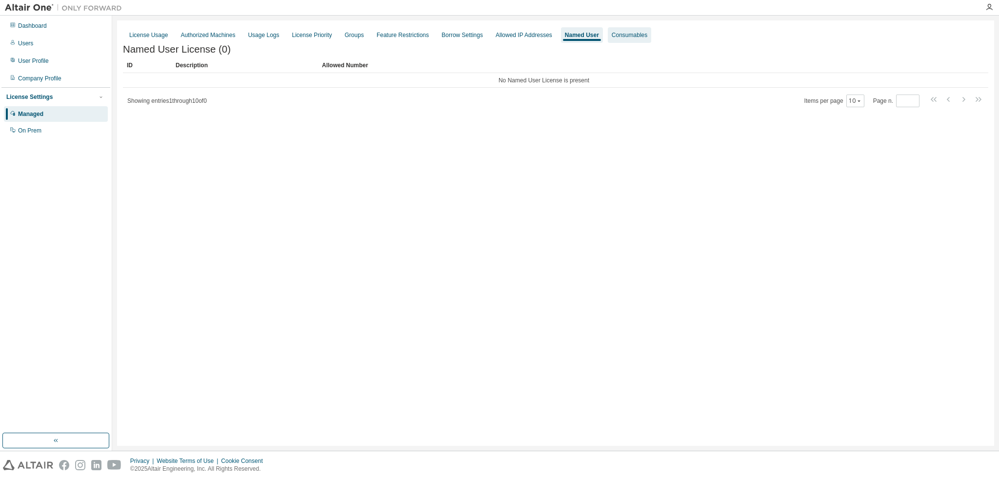
click at [621, 41] on div "Consumables" at bounding box center [629, 35] width 43 height 16
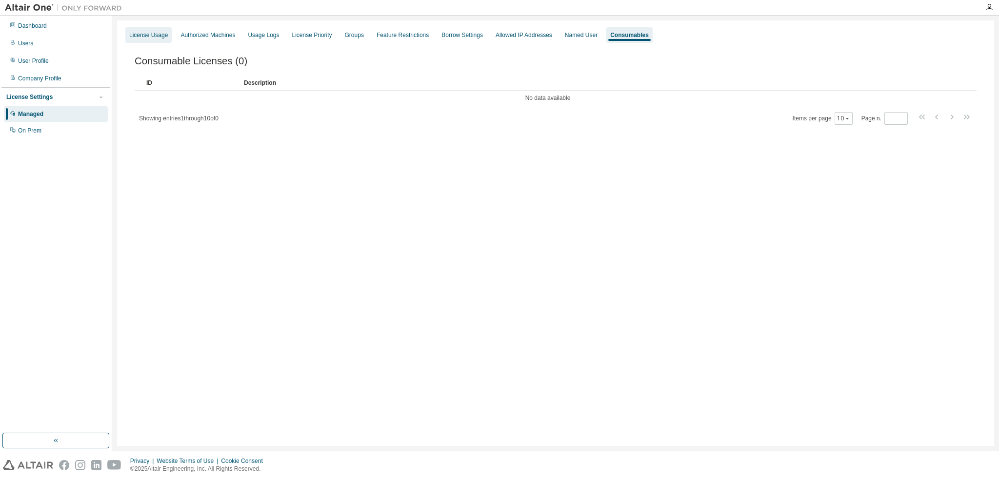
click at [165, 37] on div "License Usage" at bounding box center [148, 35] width 39 height 8
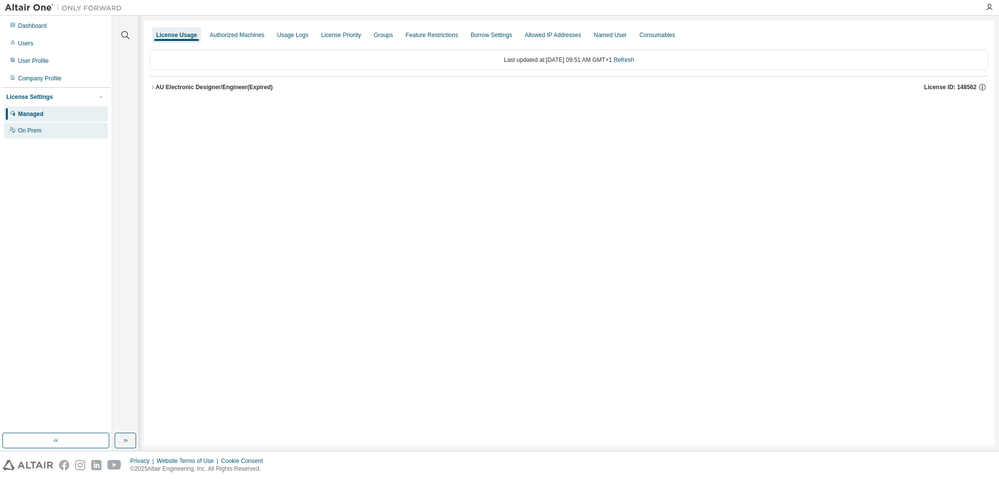
click at [40, 130] on div "On Prem" at bounding box center [29, 131] width 23 height 8
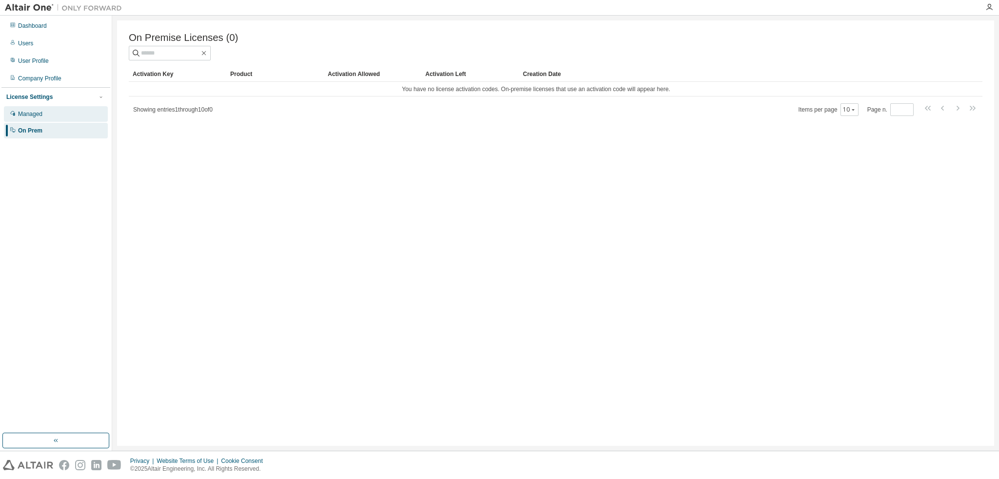
click at [44, 119] on div "Managed" at bounding box center [56, 114] width 104 height 16
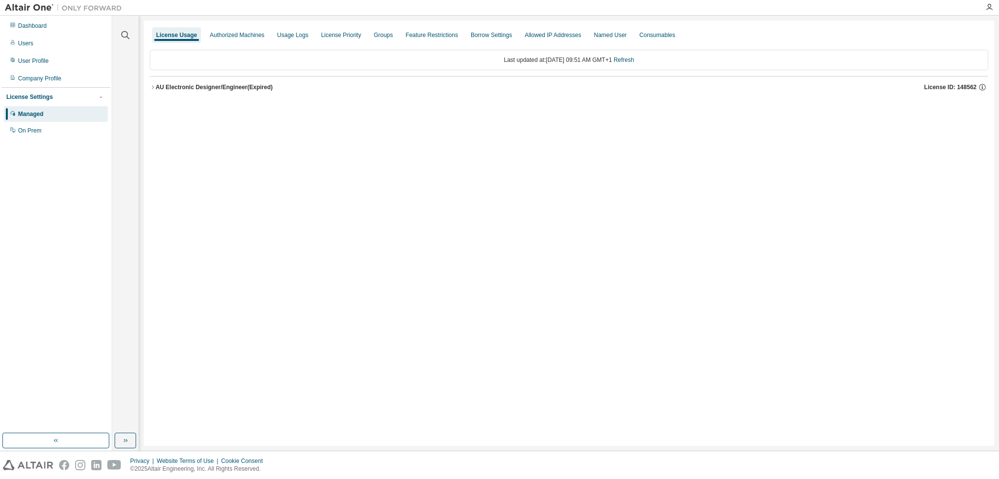
click at [168, 88] on div "AU Electronic Designer/Engineer (Expired)" at bounding box center [214, 87] width 117 height 8
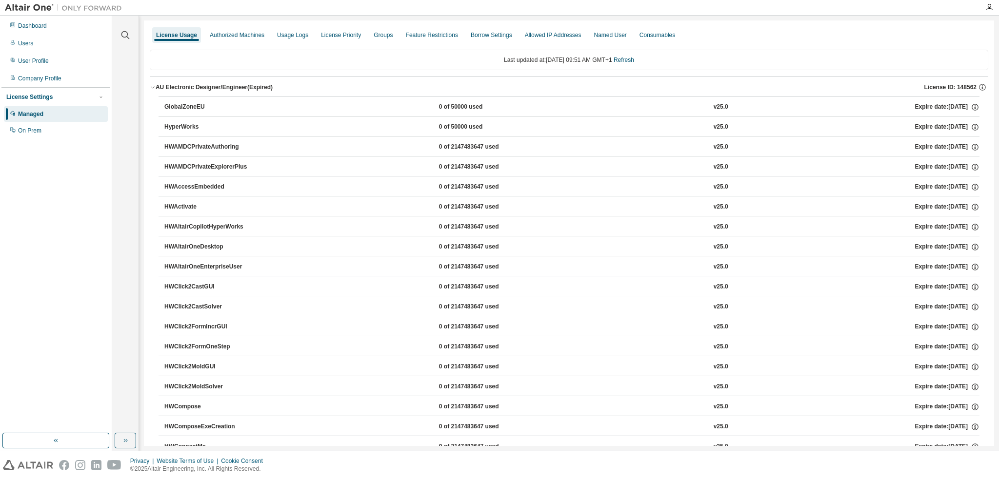
click at [168, 88] on div "AU Electronic Designer/Engineer (Expired)" at bounding box center [214, 87] width 117 height 8
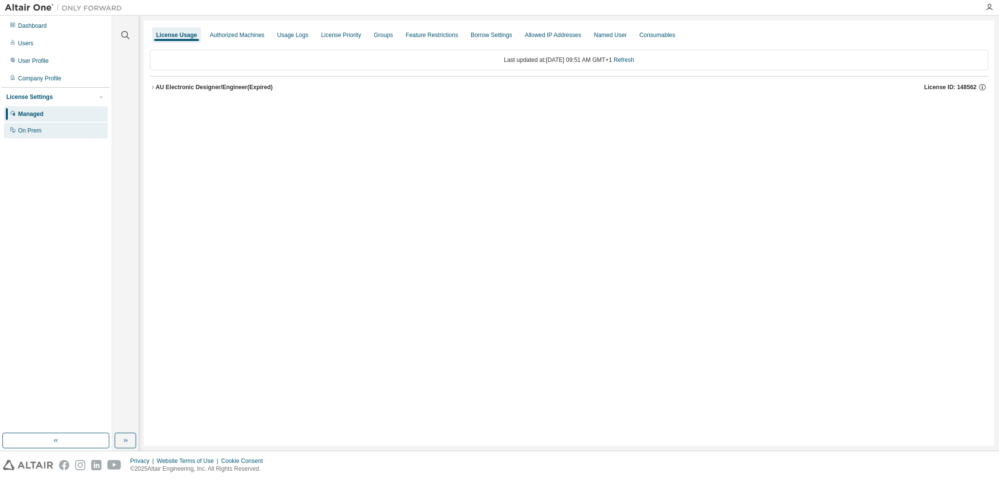
click at [40, 134] on div "On Prem" at bounding box center [29, 131] width 23 height 8
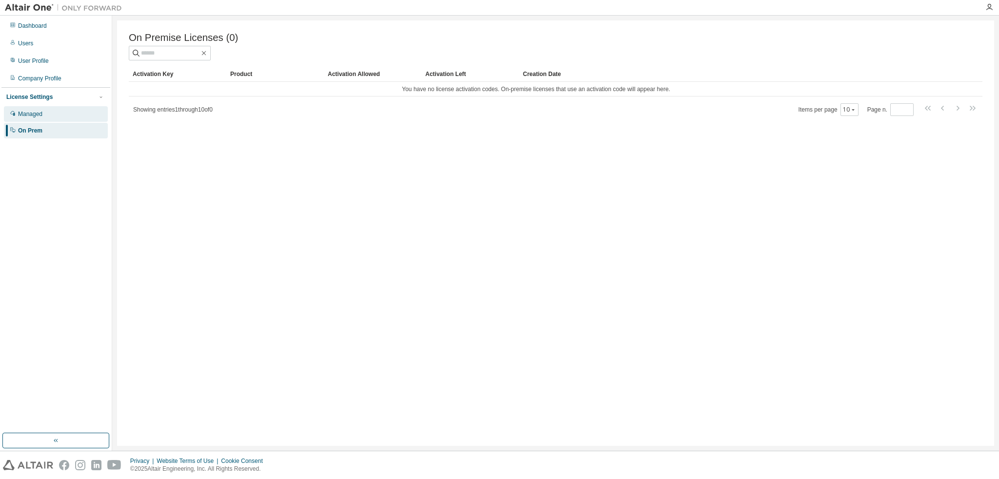
click at [38, 117] on div "Managed" at bounding box center [30, 114] width 24 height 8
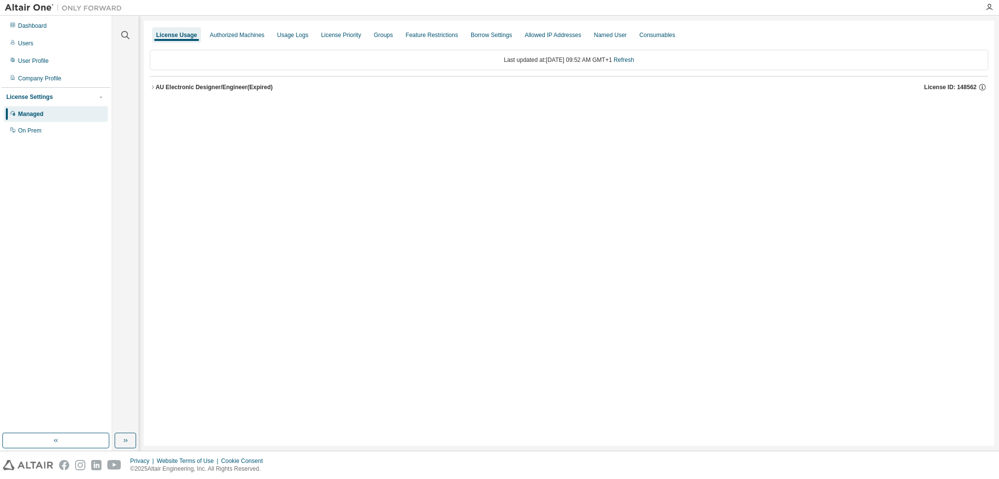
click at [266, 88] on div "AU Electronic Designer/Engineer (Expired)" at bounding box center [214, 87] width 117 height 8
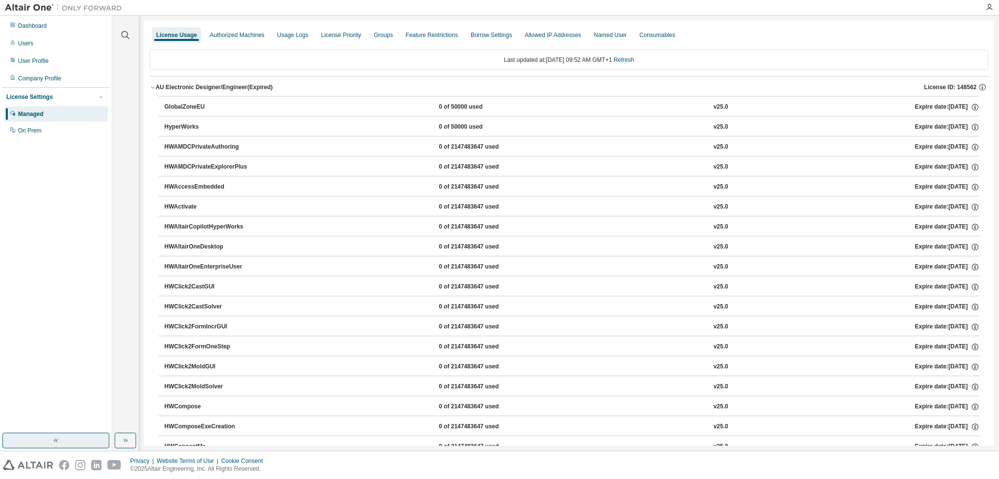
click at [51, 446] on button "button" at bounding box center [55, 441] width 107 height 16
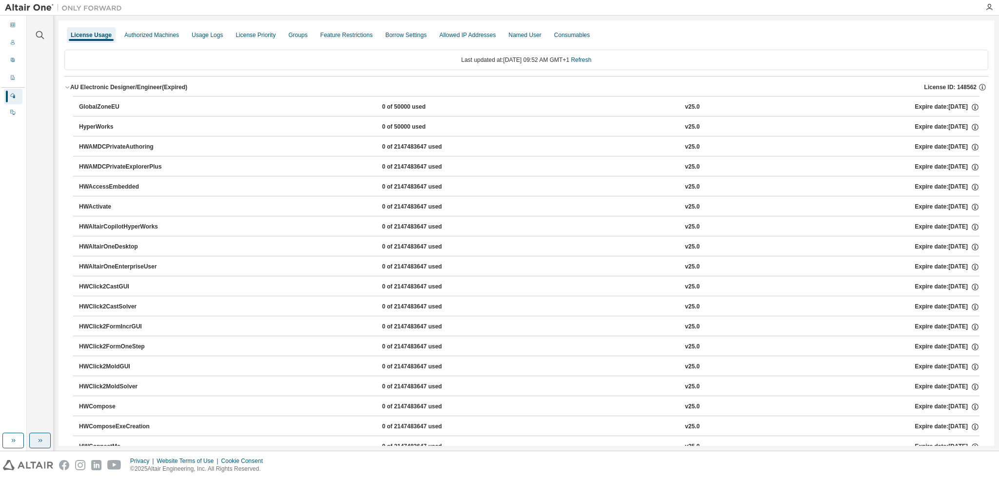
click at [37, 443] on icon "button" at bounding box center [40, 441] width 8 height 8
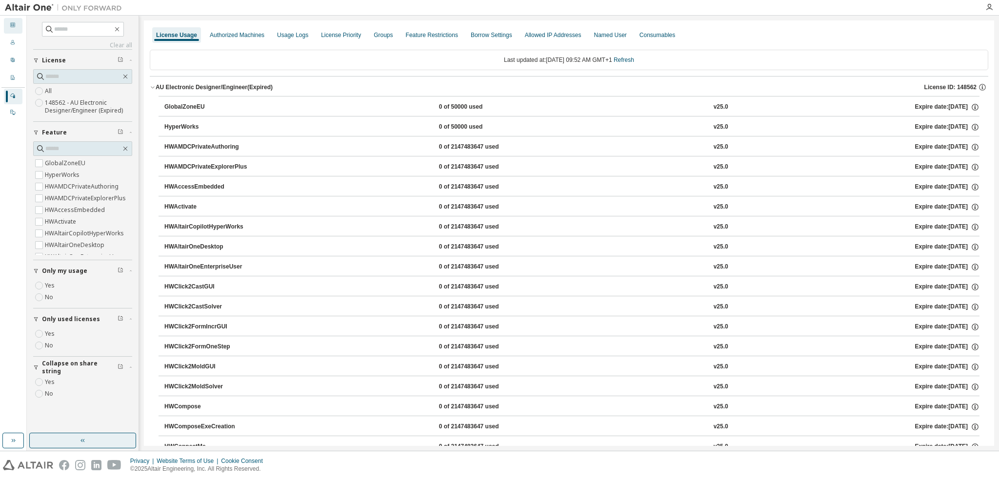
click at [12, 29] on div at bounding box center [13, 26] width 6 height 8
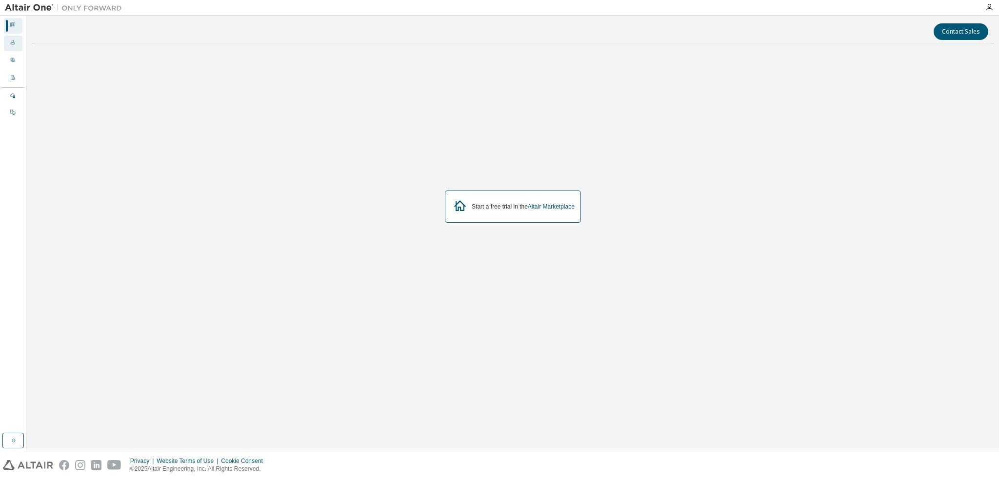
click at [15, 44] on icon at bounding box center [13, 43] width 6 height 6
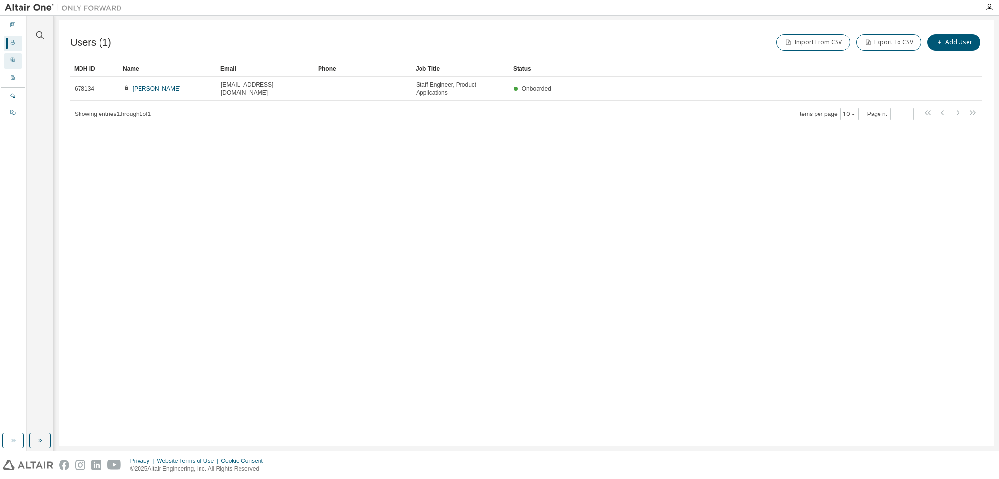
click at [20, 66] on div "User Profile" at bounding box center [13, 61] width 19 height 16
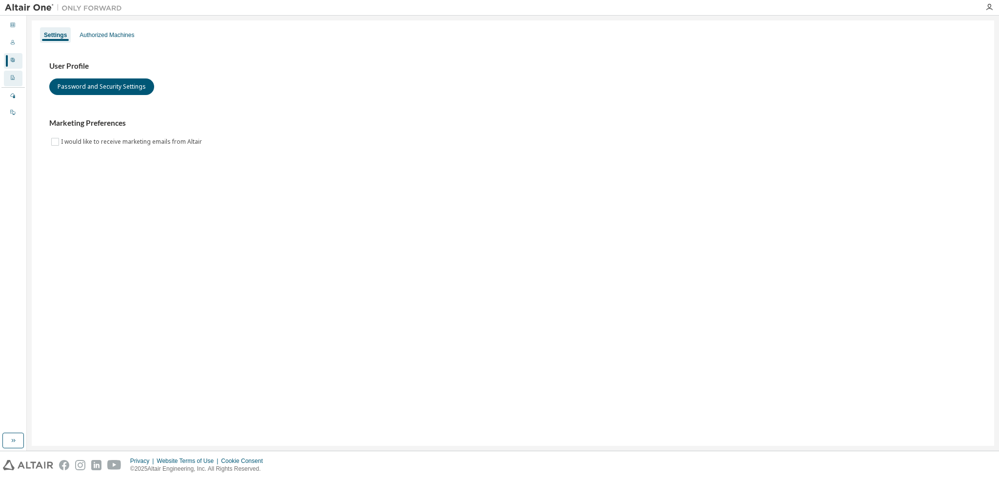
click at [18, 78] on div "Company Profile" at bounding box center [13, 79] width 19 height 16
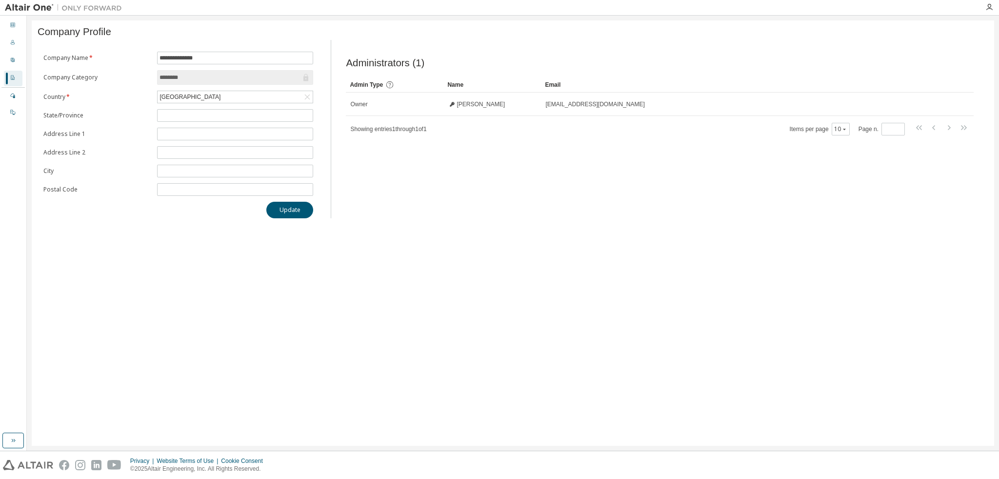
click at [17, 86] on div "Company Profile" at bounding box center [13, 79] width 19 height 16
click at [17, 97] on div "Managed" at bounding box center [13, 97] width 19 height 16
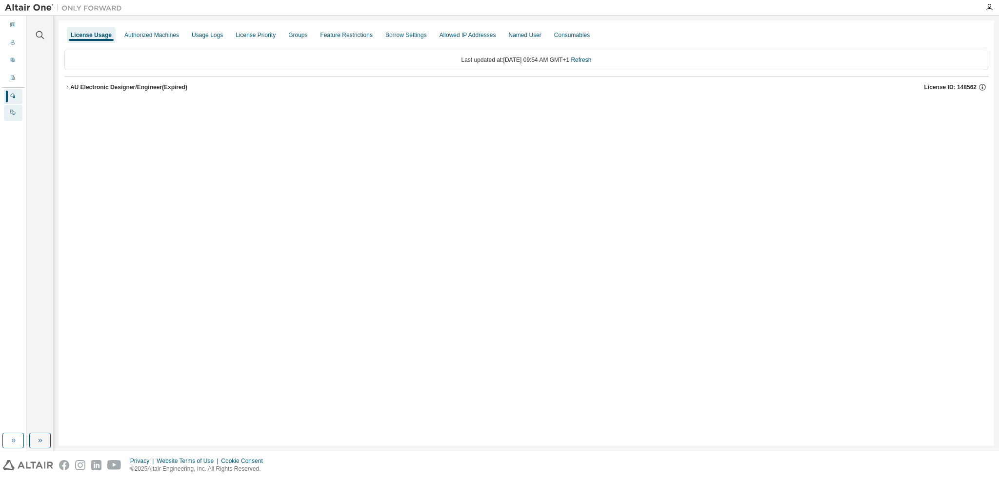
click at [16, 117] on div "On Prem" at bounding box center [13, 113] width 19 height 16
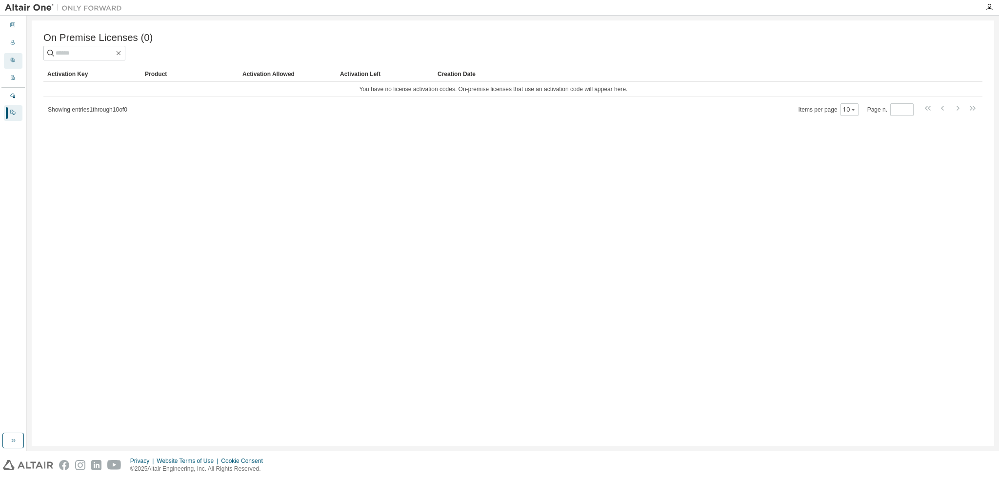
click at [12, 62] on icon at bounding box center [13, 60] width 6 height 6
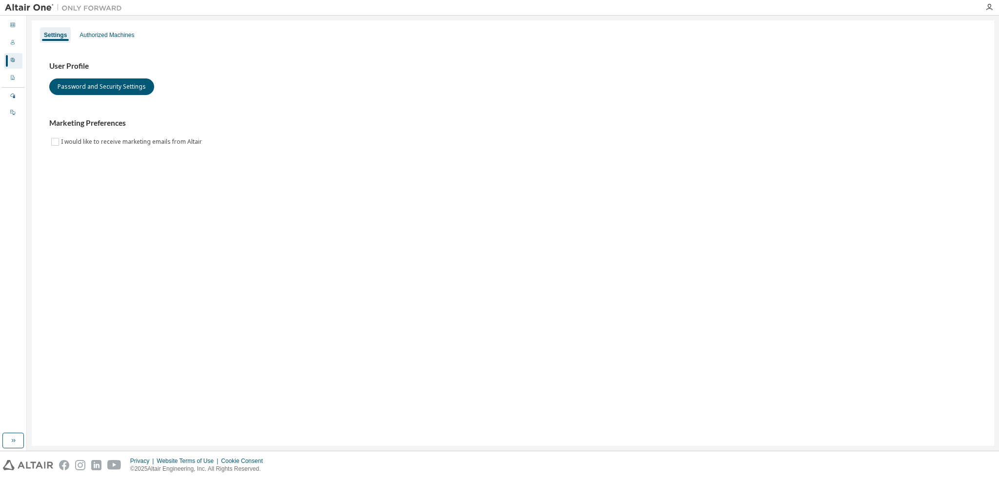
drag, startPoint x: 9, startPoint y: 57, endPoint x: 12, endPoint y: 62, distance: 6.5
click at [9, 57] on div "User Profile" at bounding box center [13, 61] width 19 height 16
click at [4, 45] on div "Users" at bounding box center [13, 44] width 19 height 16
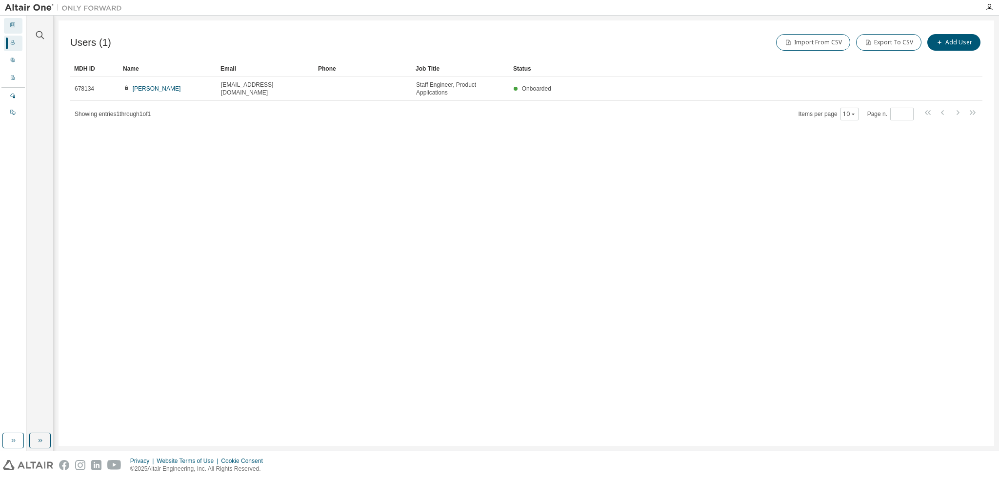
click at [16, 33] on div "Dashboard" at bounding box center [13, 26] width 19 height 16
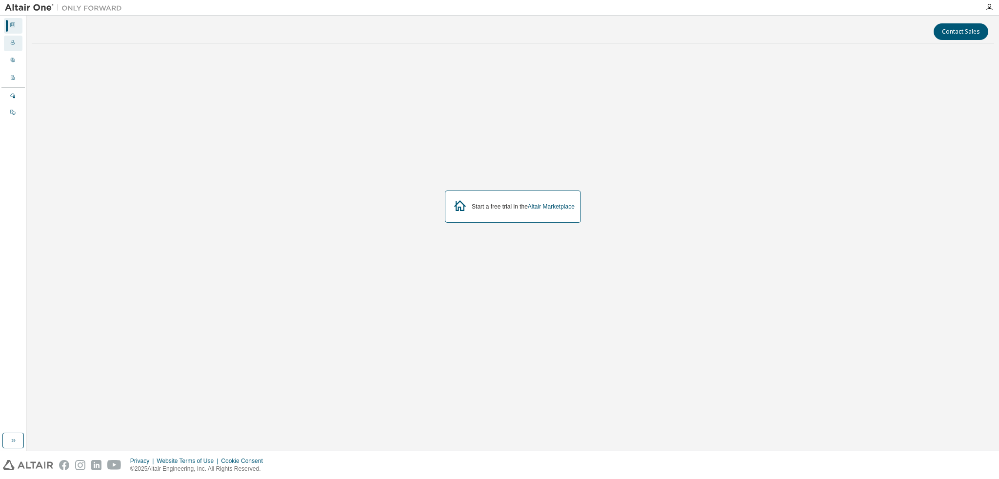
click at [16, 50] on div "Users" at bounding box center [13, 44] width 19 height 16
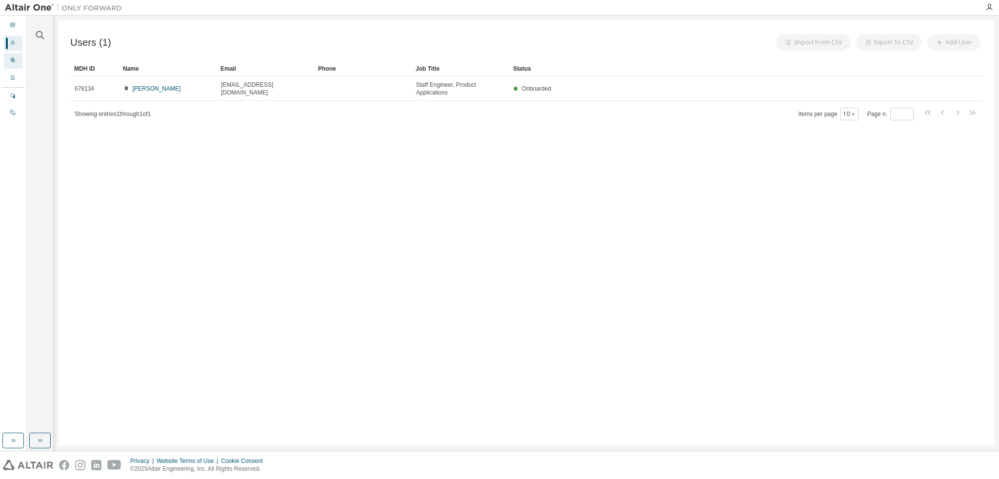
click at [15, 64] on div at bounding box center [13, 61] width 6 height 8
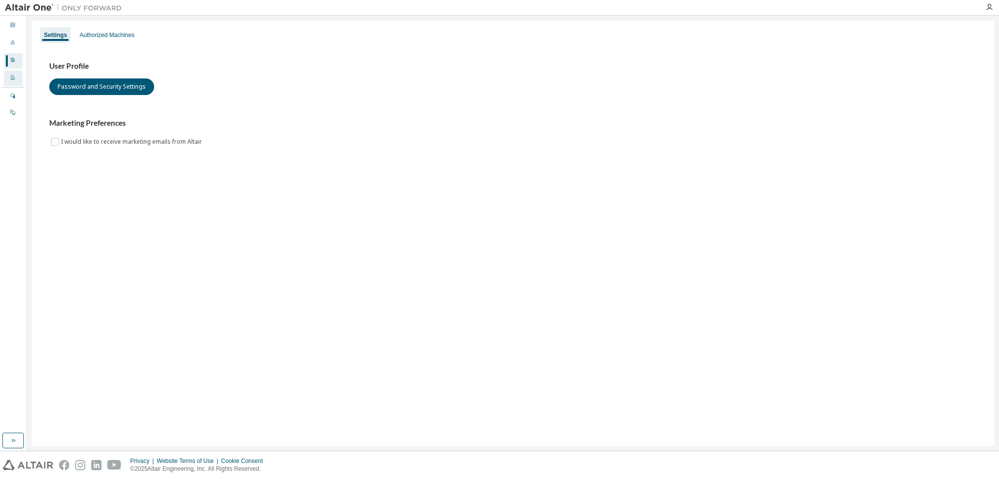
click at [15, 74] on div "Company Profile" at bounding box center [13, 79] width 19 height 16
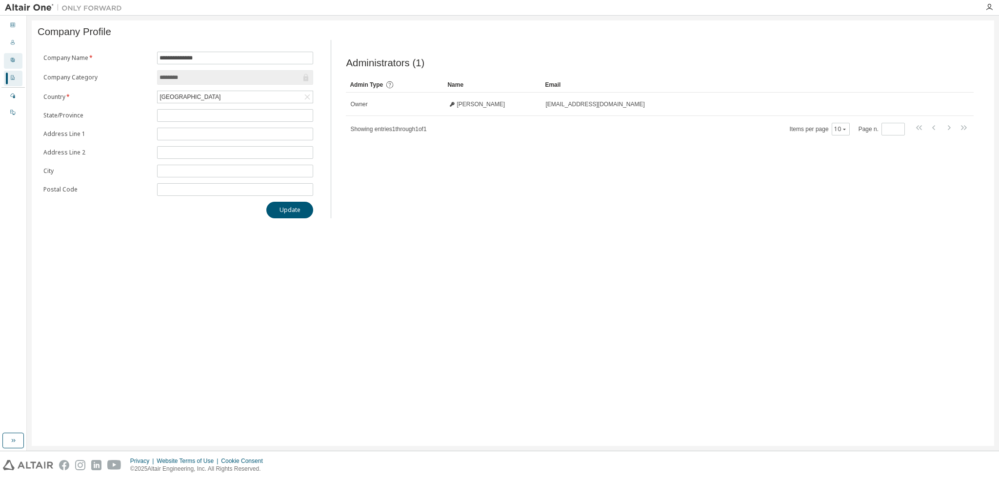
click at [15, 62] on icon at bounding box center [13, 60] width 6 height 6
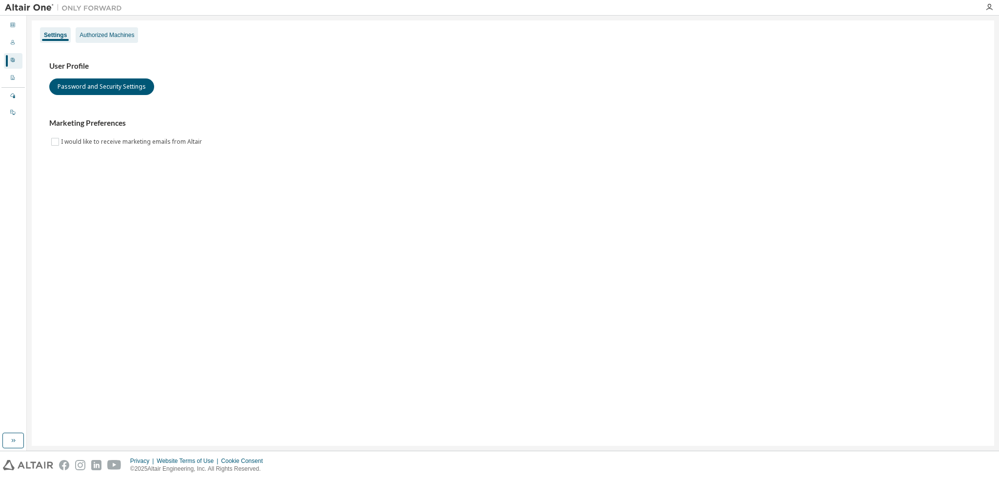
click at [111, 37] on div "Authorized Machines" at bounding box center [106, 35] width 55 height 8
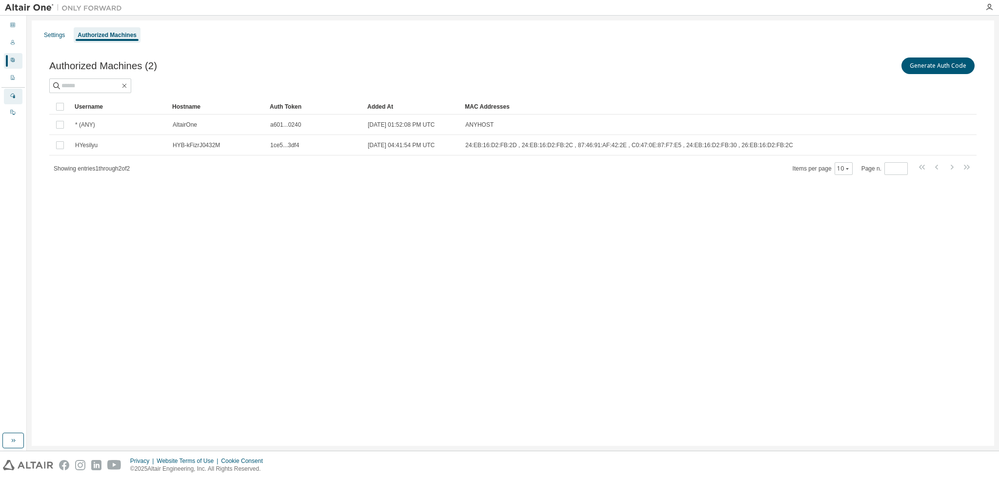
click at [10, 96] on icon at bounding box center [12, 96] width 5 height 5
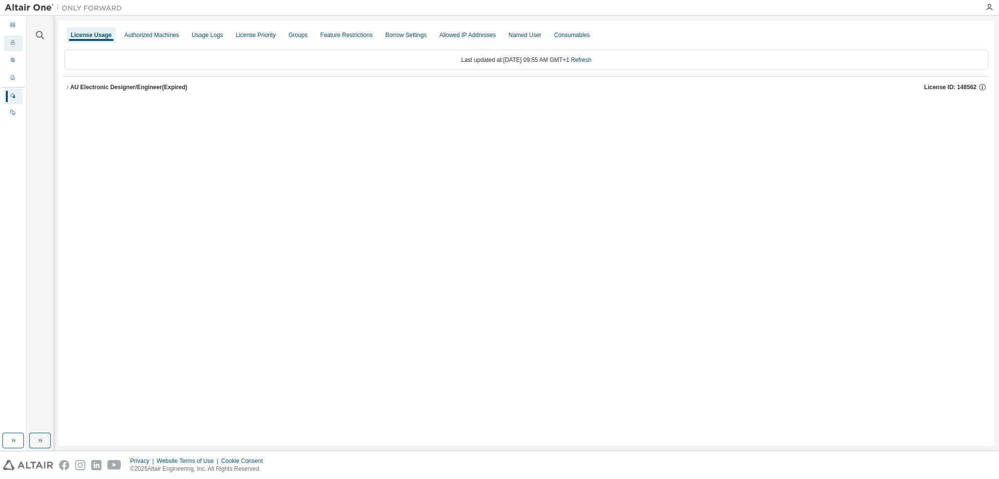
click at [14, 46] on div at bounding box center [13, 44] width 6 height 8
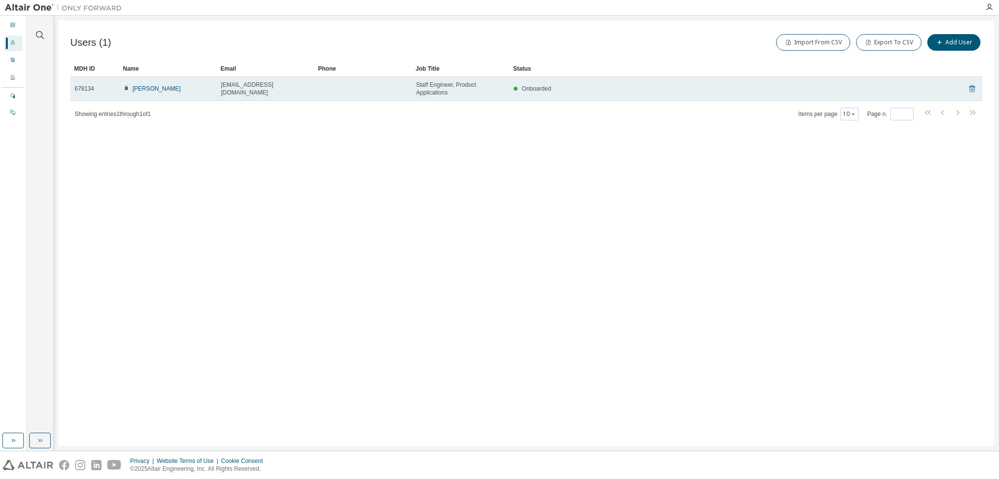
click at [974, 89] on icon at bounding box center [972, 88] width 6 height 7
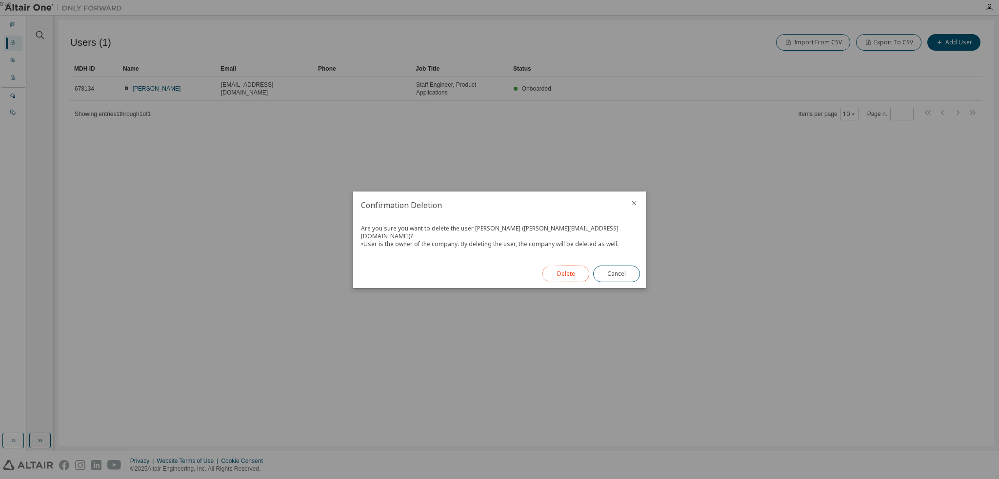
click at [554, 269] on button "Delete" at bounding box center [565, 274] width 47 height 17
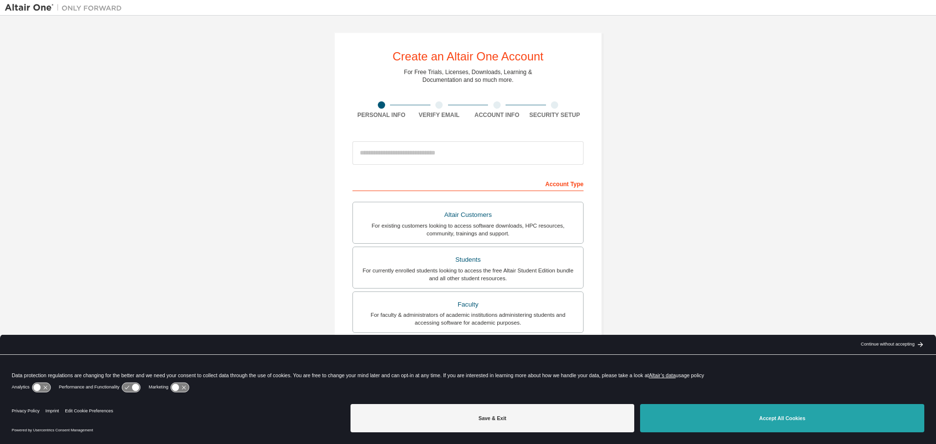
click at [778, 424] on button "Accept All Cookies" at bounding box center [782, 418] width 284 height 28
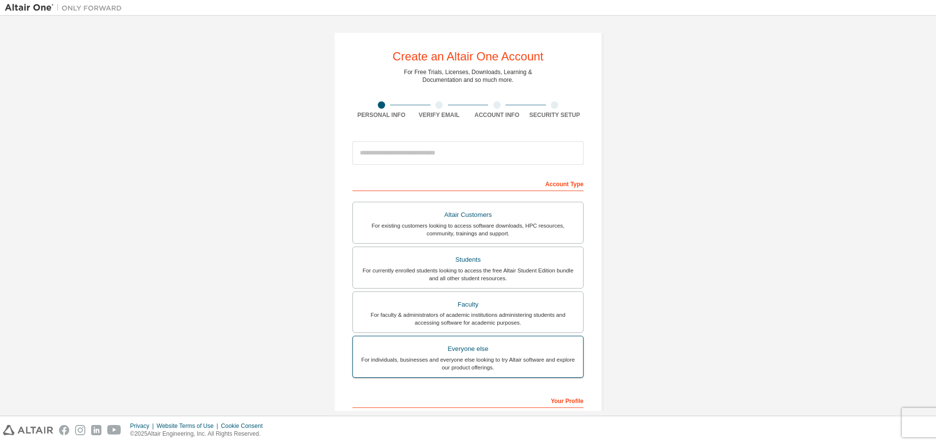
click at [529, 356] on div "For individuals, businesses and everyone else looking to try Altair software an…" at bounding box center [468, 364] width 218 height 16
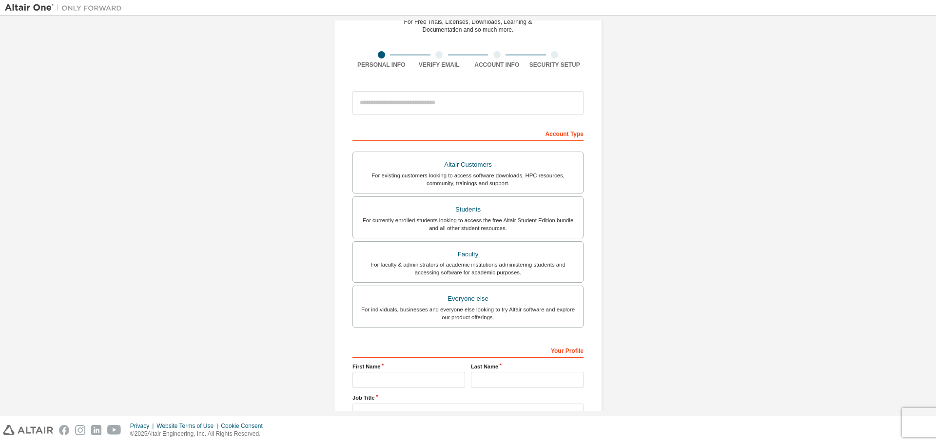
scroll to position [98, 0]
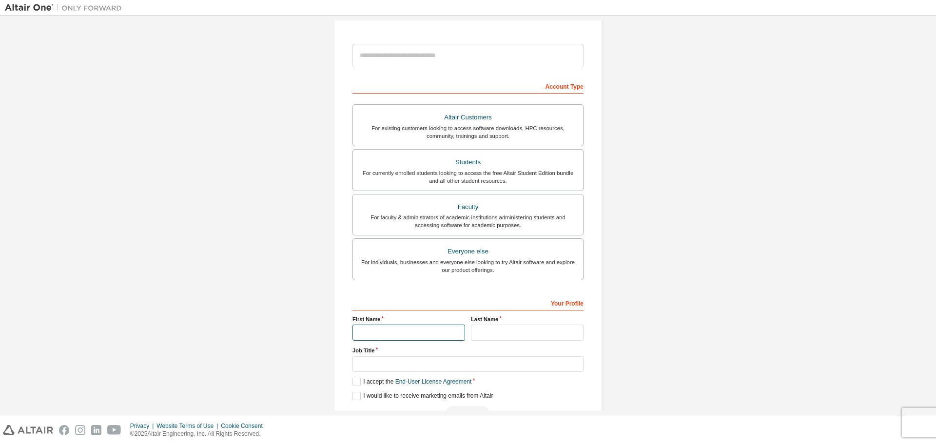
click at [397, 335] on input "text" at bounding box center [409, 333] width 113 height 16
type input "*******"
type input "*********"
click at [377, 329] on input "*******" at bounding box center [409, 333] width 113 height 16
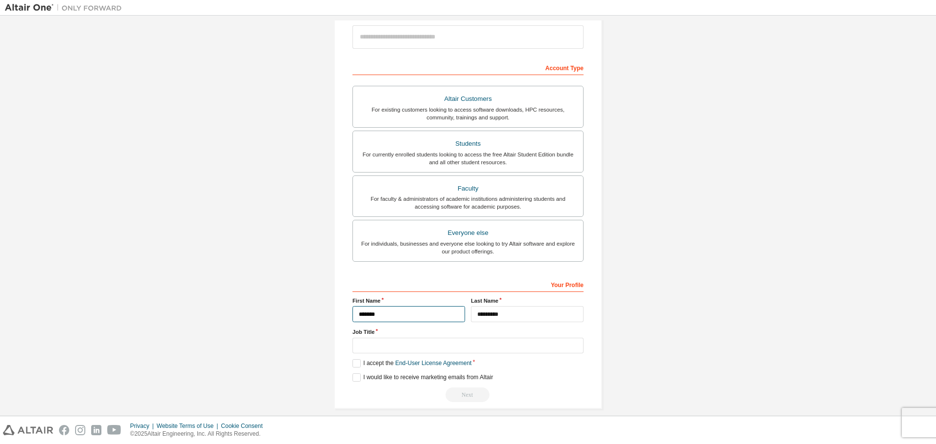
scroll to position [126, 0]
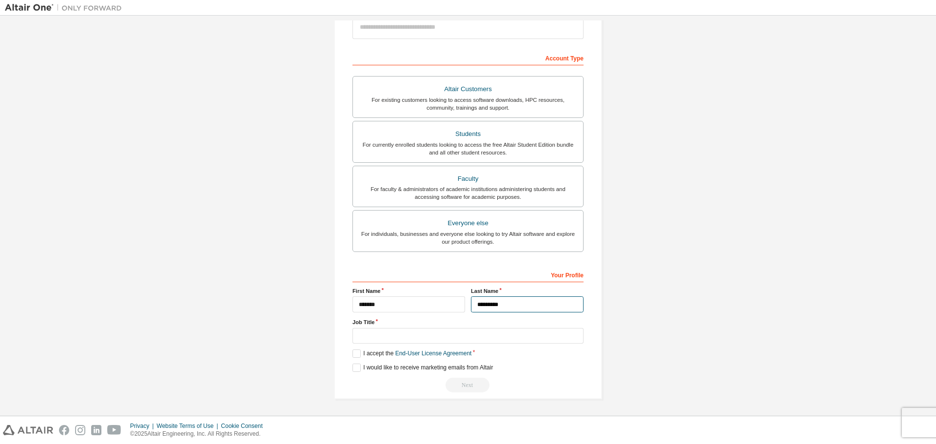
click at [482, 302] on input "*********" at bounding box center [527, 305] width 113 height 16
click at [373, 306] on input "*******" at bounding box center [409, 305] width 113 height 16
type input "*"
click at [378, 309] on input "text" at bounding box center [409, 305] width 113 height 16
click at [518, 305] on input "*********" at bounding box center [527, 305] width 113 height 16
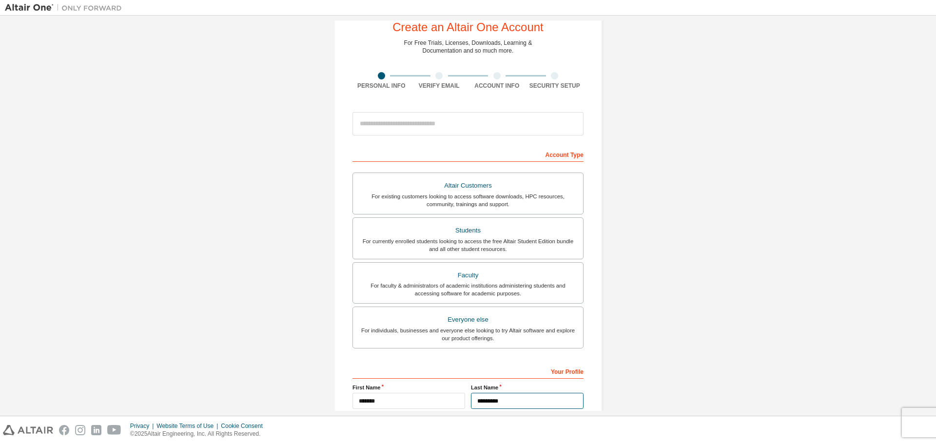
scroll to position [28, 0]
click at [397, 361] on div "Account Type Altair Customers For existing customers looking to access software…" at bounding box center [468, 318] width 231 height 343
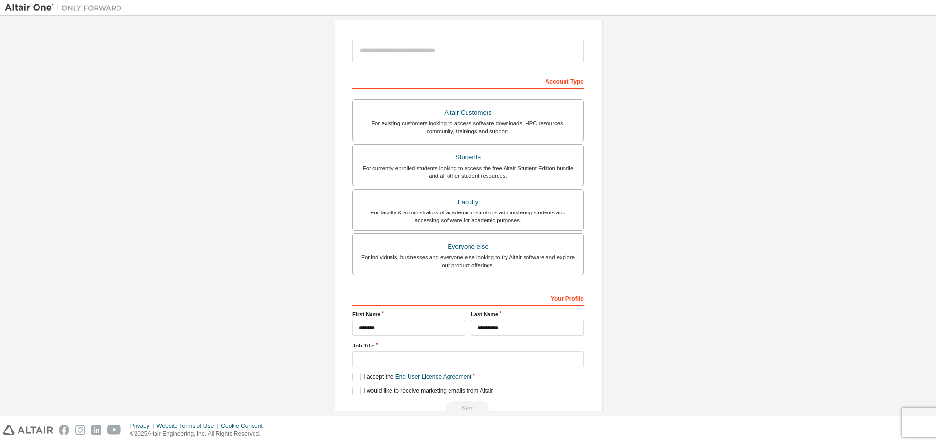
scroll to position [126, 0]
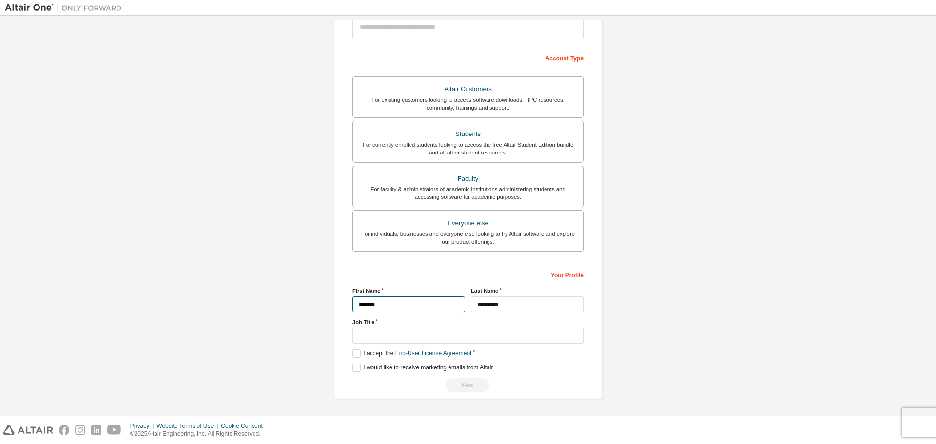
click at [381, 298] on input "*******" at bounding box center [409, 305] width 113 height 16
type input "*******"
click at [394, 338] on input "***" at bounding box center [468, 336] width 231 height 16
type input "**********"
click at [349, 355] on div "**********" at bounding box center [468, 152] width 268 height 493
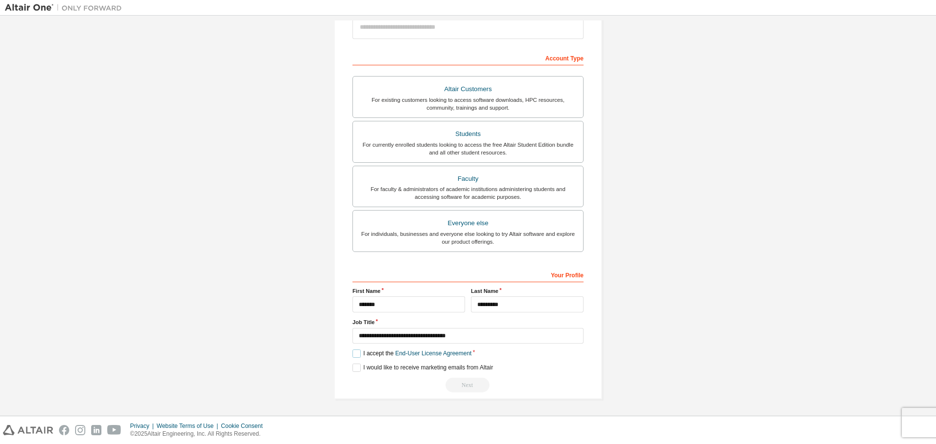
click at [355, 353] on label "I accept the End-User License Agreement" at bounding box center [412, 354] width 119 height 8
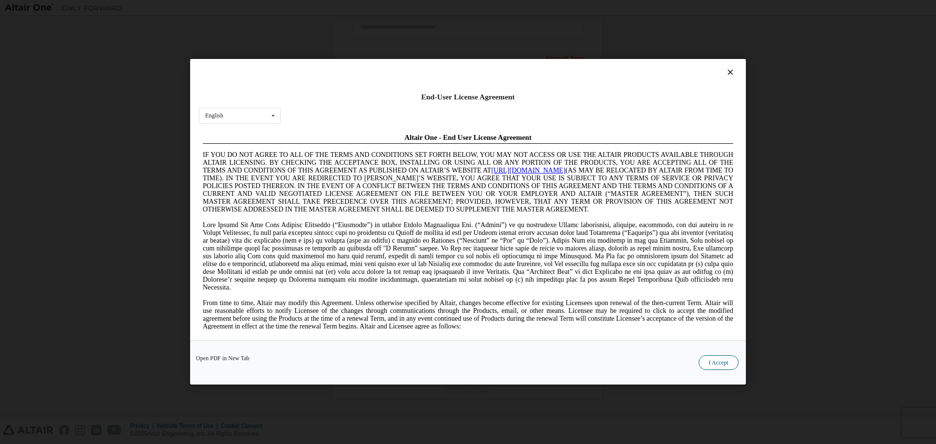
scroll to position [0, 0]
click at [727, 359] on button "I Accept" at bounding box center [719, 363] width 40 height 15
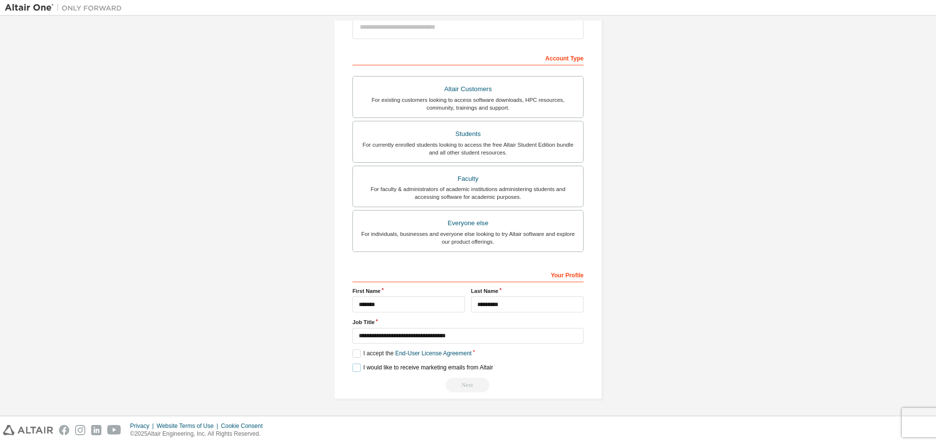
click at [356, 371] on label "I would like to receive marketing emails from Altair" at bounding box center [423, 368] width 140 height 8
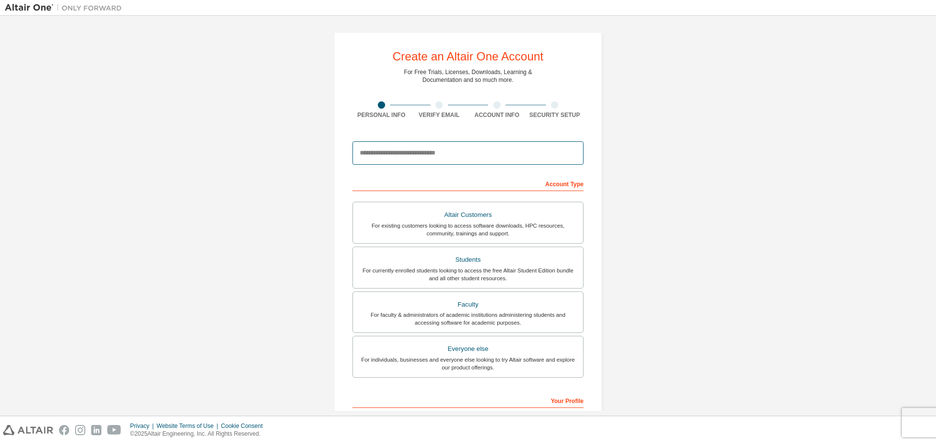
click at [389, 151] on input "email" at bounding box center [468, 152] width 231 height 23
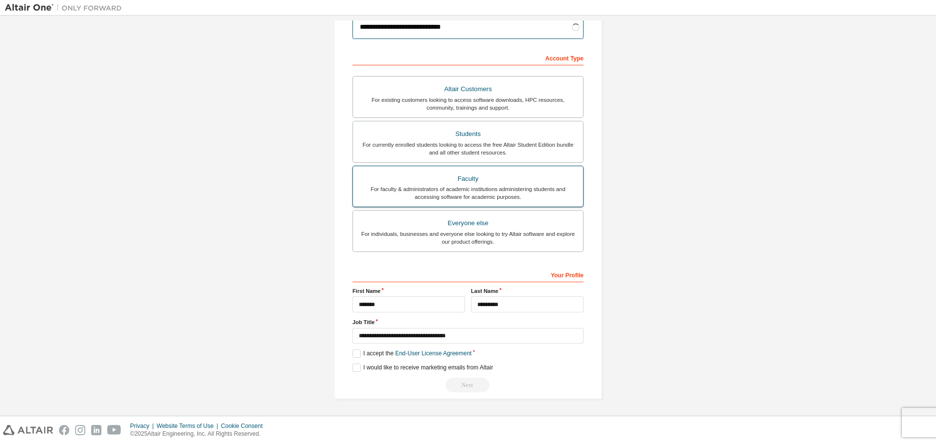
scroll to position [28, 0]
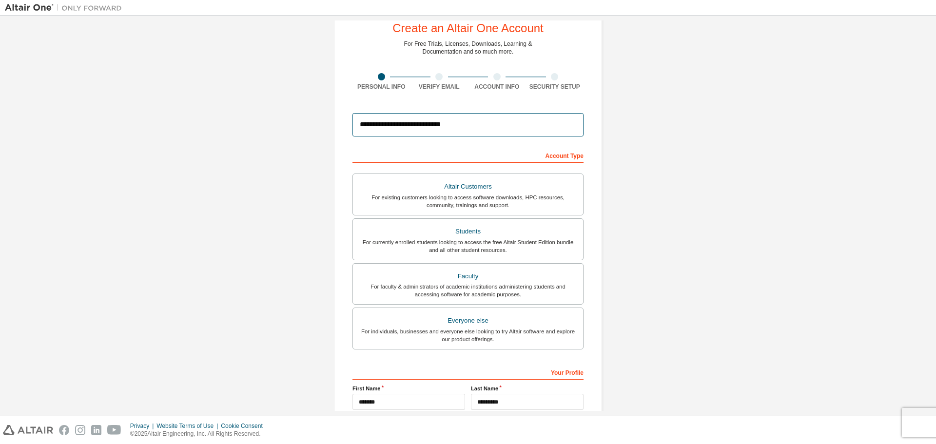
click at [370, 127] on input "**********" at bounding box center [468, 124] width 231 height 23
click at [462, 124] on input "**********" at bounding box center [468, 124] width 231 height 23
click at [371, 128] on input "**********" at bounding box center [468, 124] width 231 height 23
type input "**********"
click at [358, 125] on input "**********" at bounding box center [468, 124] width 231 height 23
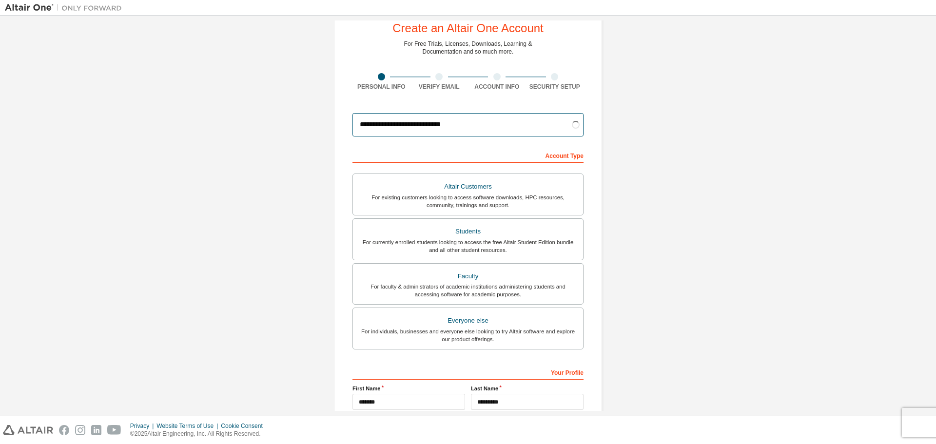
click at [473, 132] on input "**********" at bounding box center [468, 124] width 231 height 23
click at [648, 180] on div "**********" at bounding box center [468, 266] width 927 height 548
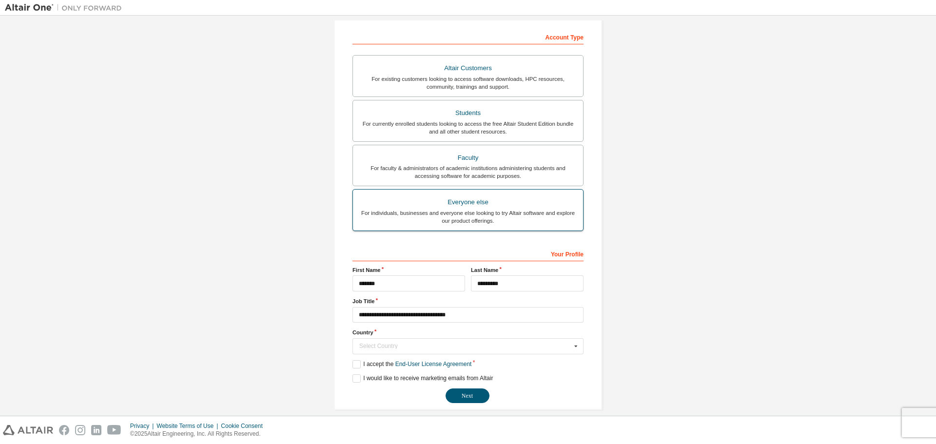
scroll to position [158, 0]
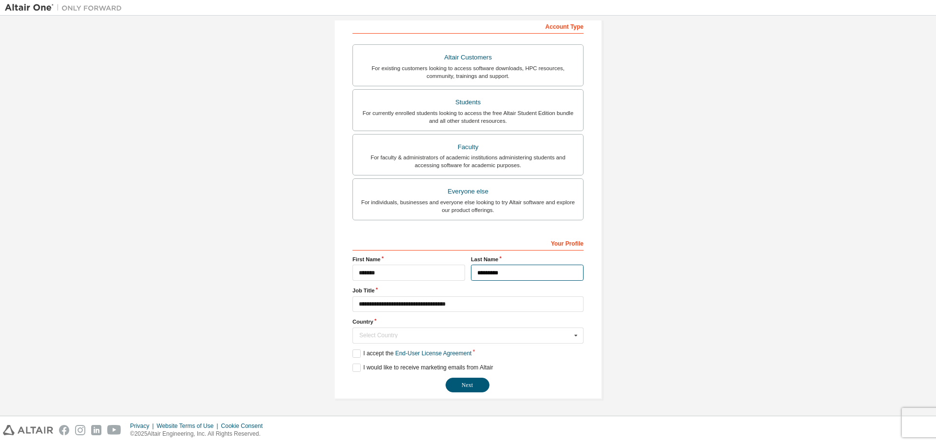
click at [487, 277] on input "*********" at bounding box center [527, 273] width 113 height 16
click at [502, 270] on input "*********" at bounding box center [527, 273] width 113 height 16
type input "*********"
click at [418, 336] on div "Select Country" at bounding box center [465, 336] width 212 height 6
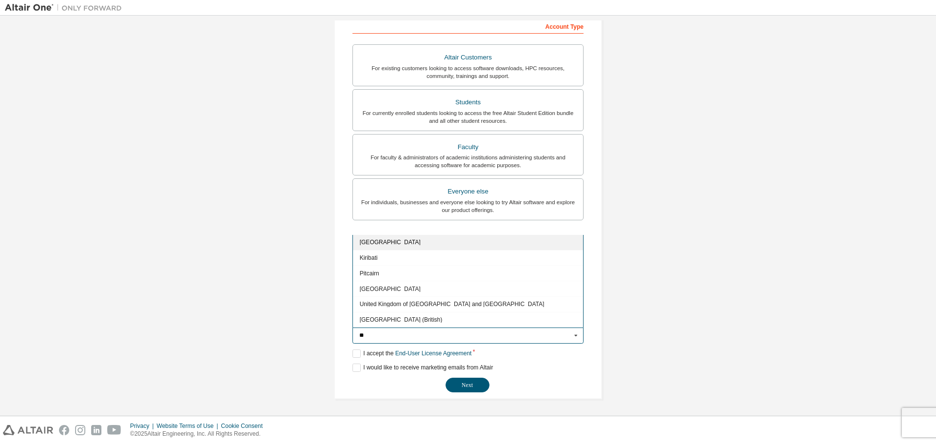
type input "**"
click at [400, 240] on span "[GEOGRAPHIC_DATA]" at bounding box center [468, 243] width 217 height 6
type input "***"
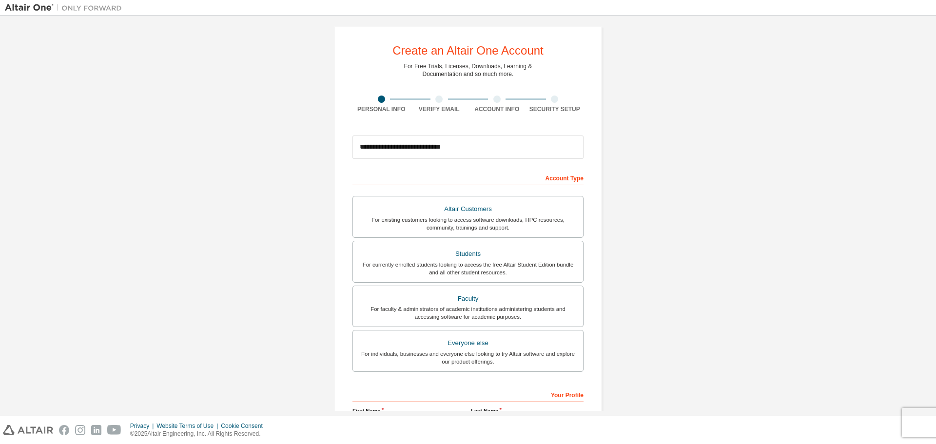
scroll to position [0, 0]
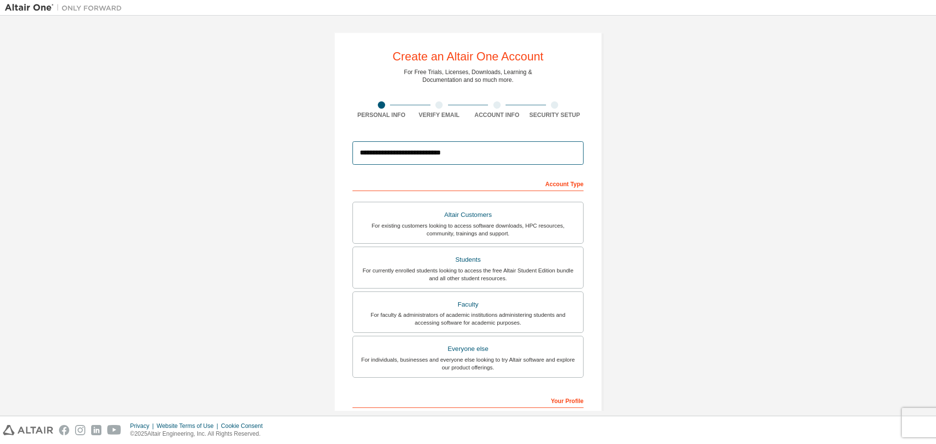
click at [357, 154] on input "**********" at bounding box center [468, 152] width 231 height 23
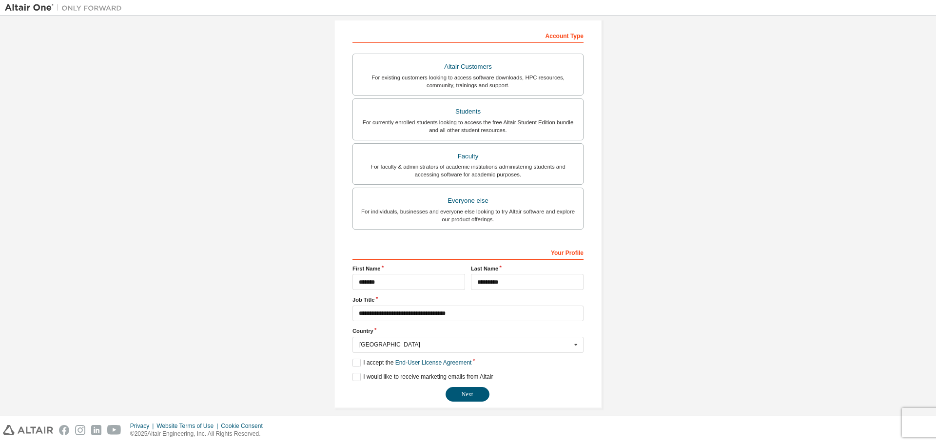
scroll to position [158, 0]
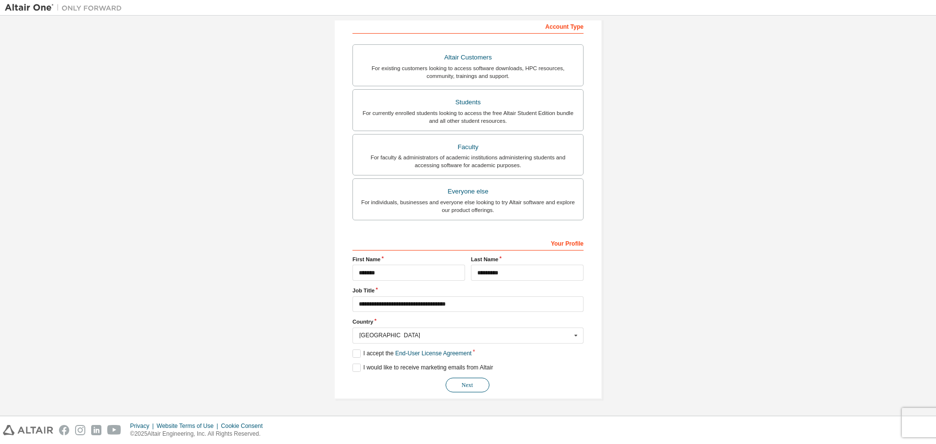
click at [473, 389] on button "Next" at bounding box center [468, 385] width 44 height 15
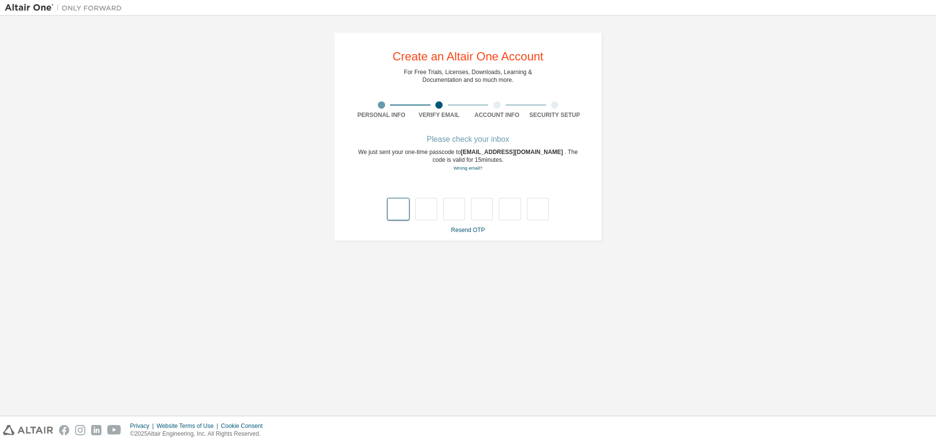
click at [407, 212] on input "text" at bounding box center [398, 209] width 22 height 22
type input "*"
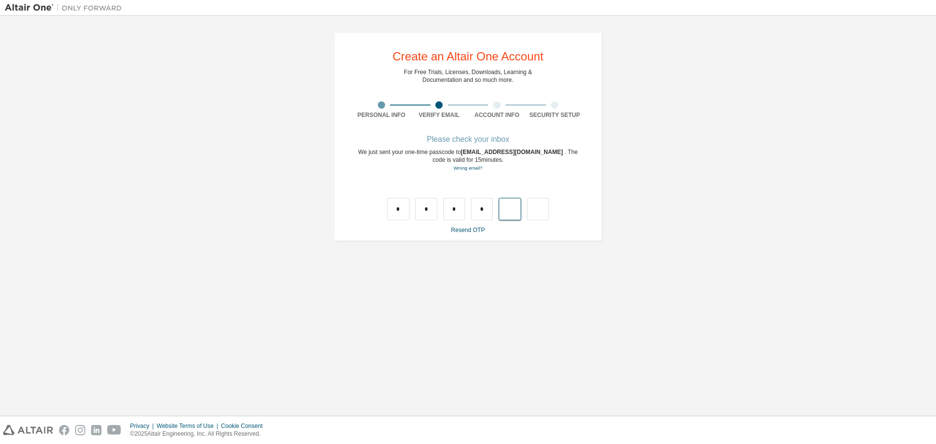
type input "*"
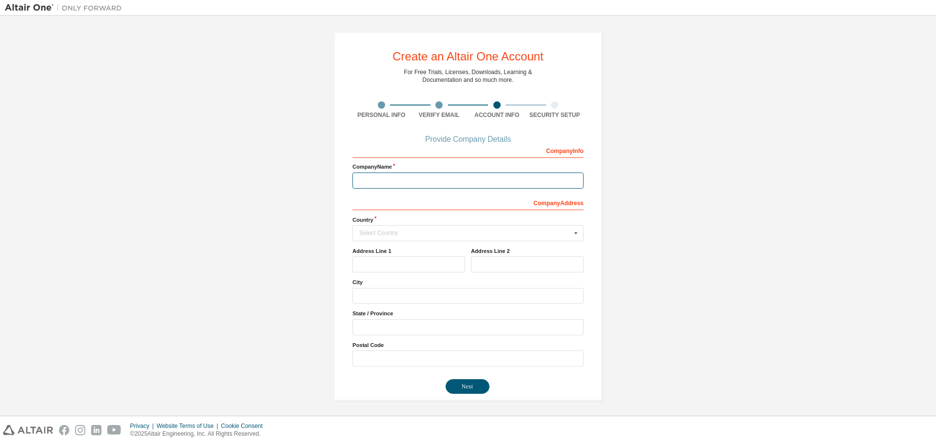
click at [427, 184] on input "text" at bounding box center [468, 181] width 231 height 16
type input "**********"
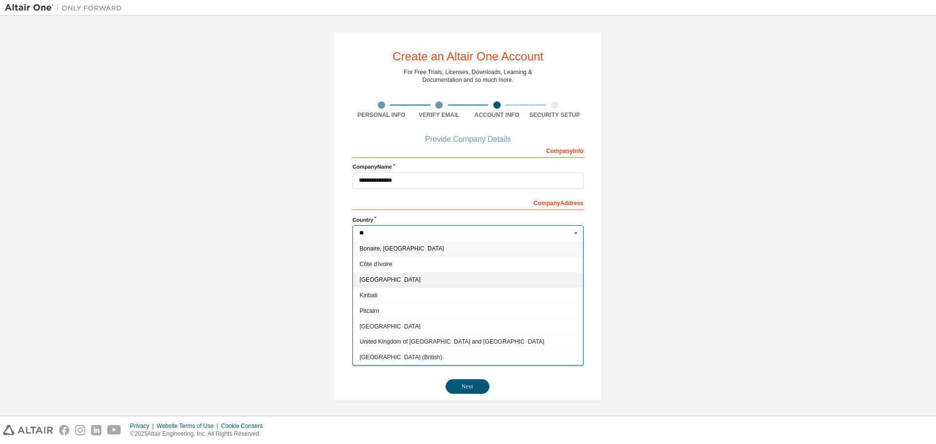
type input "**"
click at [371, 279] on span "[GEOGRAPHIC_DATA]" at bounding box center [468, 280] width 217 height 6
type input "***"
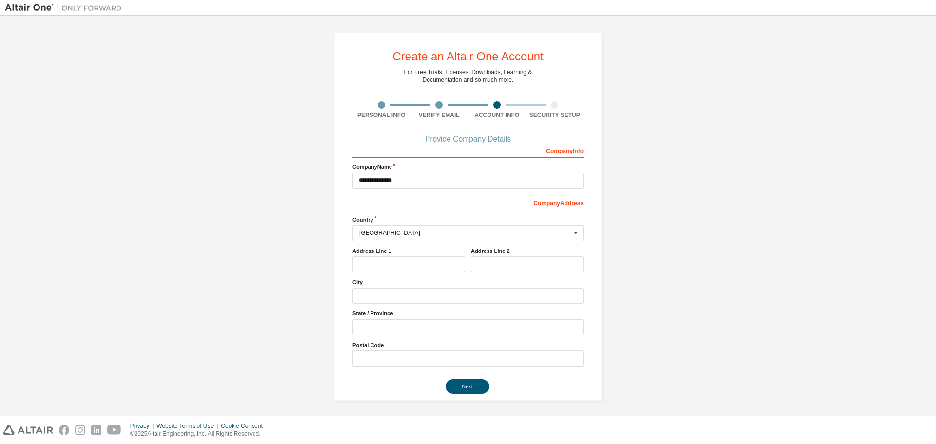
click at [419, 252] on label "Address Line 1" at bounding box center [409, 251] width 113 height 8
click at [478, 389] on button "Next" at bounding box center [468, 386] width 44 height 15
